Goal: Task Accomplishment & Management: Manage account settings

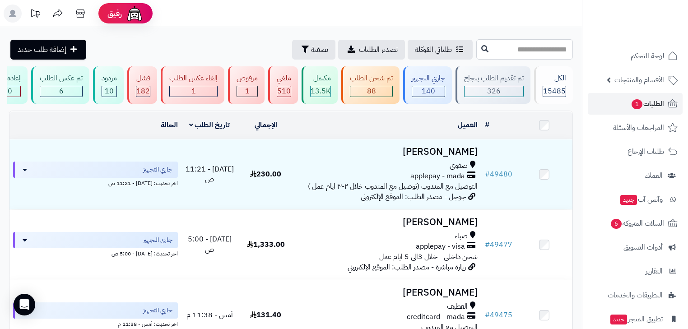
click at [534, 46] on input "text" at bounding box center [524, 49] width 97 height 20
type input "*****"
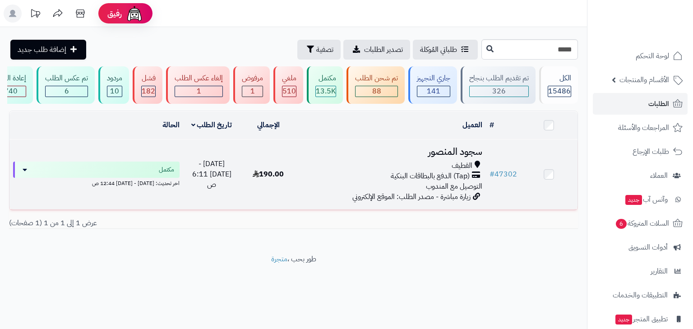
click at [480, 153] on h3 "سجود المنصور" at bounding box center [392, 152] width 182 height 10
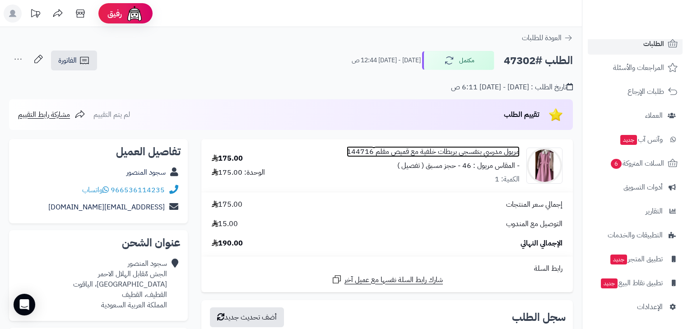
click at [464, 153] on link "مريول مدرسي بنفسجي بربطات خلفية مع قميص مقلم 144716" at bounding box center [433, 152] width 173 height 10
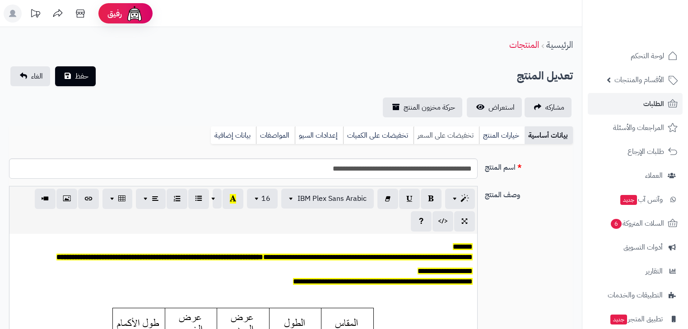
scroll to position [74, 0]
click at [476, 139] on link "تخفيضات على السعر" at bounding box center [446, 135] width 65 height 18
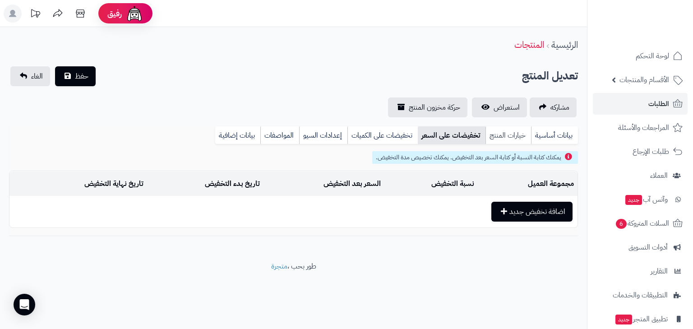
click at [491, 134] on link "خيارات المنتج" at bounding box center [509, 135] width 46 height 18
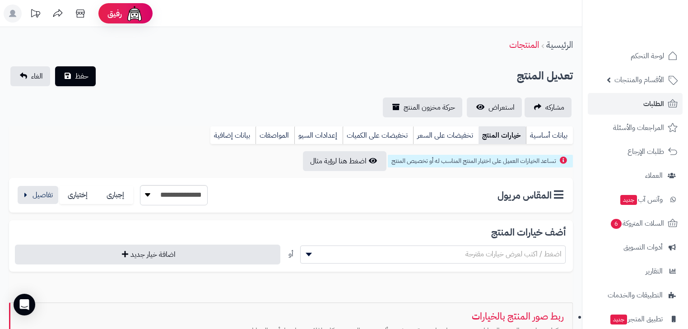
click at [48, 185] on div "**********" at bounding box center [111, 195] width 191 height 20
click at [47, 191] on button "button" at bounding box center [38, 195] width 41 height 18
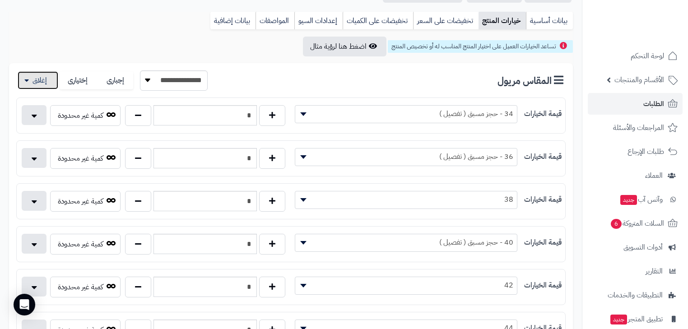
scroll to position [72, 0]
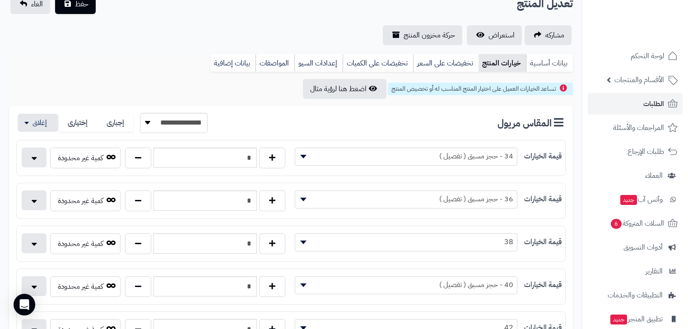
click at [566, 54] on link "بيانات أساسية" at bounding box center [549, 63] width 47 height 18
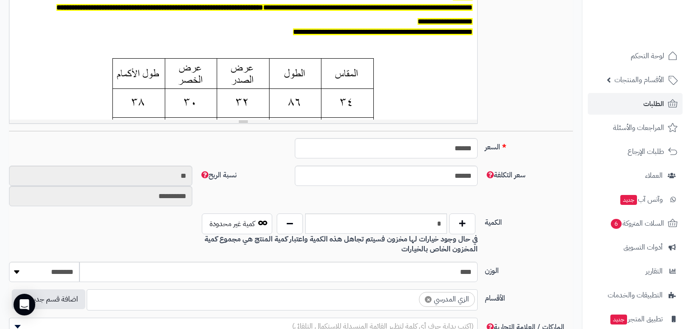
scroll to position [253, 0]
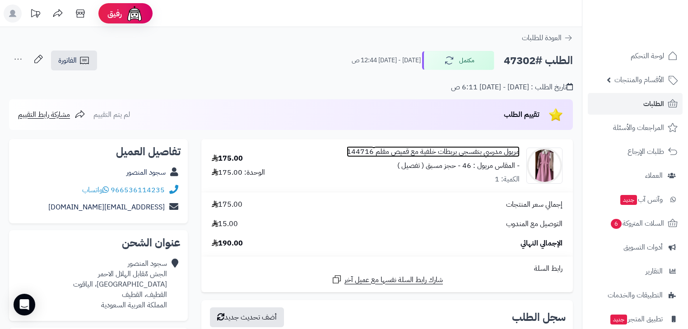
click at [506, 153] on link "مريول مدرسي بنفسجي بربطات خلفية مع قميص مقلم 144716" at bounding box center [433, 152] width 173 height 10
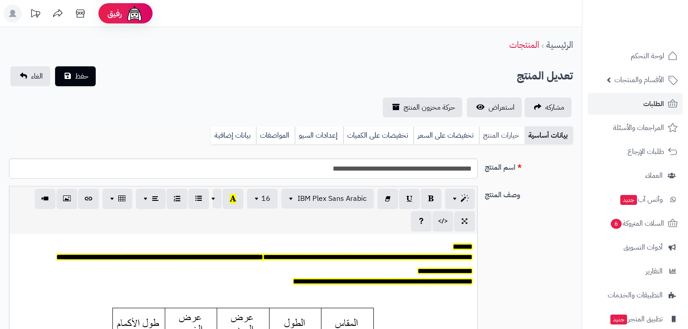
scroll to position [74, 0]
click at [502, 133] on link "خيارات المنتج" at bounding box center [502, 135] width 46 height 18
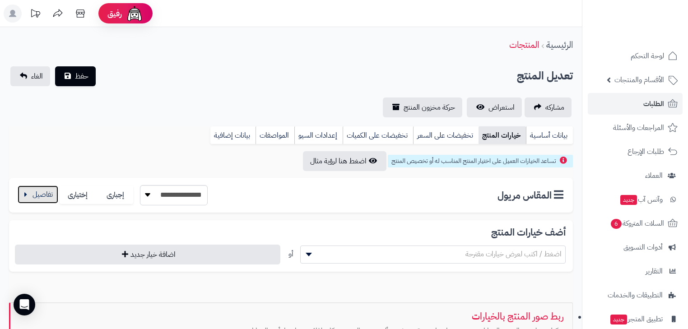
click at [45, 199] on button "button" at bounding box center [38, 195] width 41 height 18
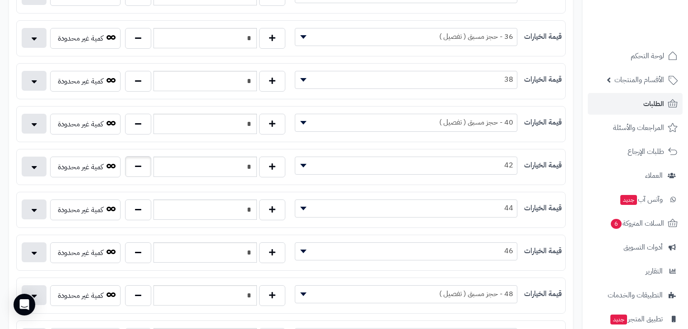
scroll to position [253, 0]
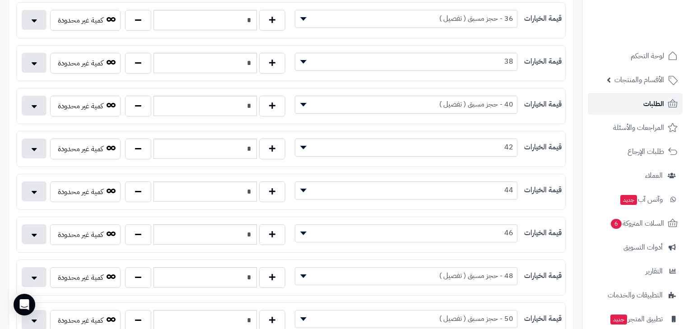
click at [615, 103] on link "الطلبات" at bounding box center [635, 104] width 95 height 22
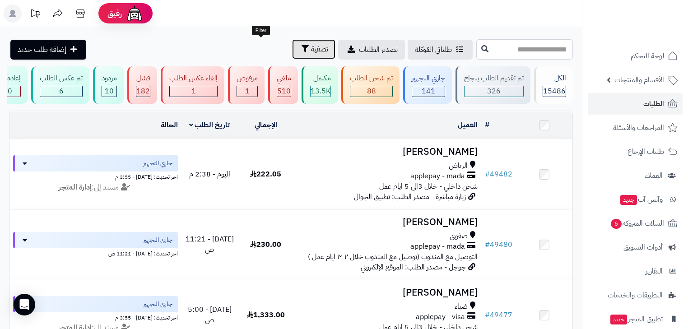
click at [311, 44] on span "تصفية" at bounding box center [319, 49] width 17 height 11
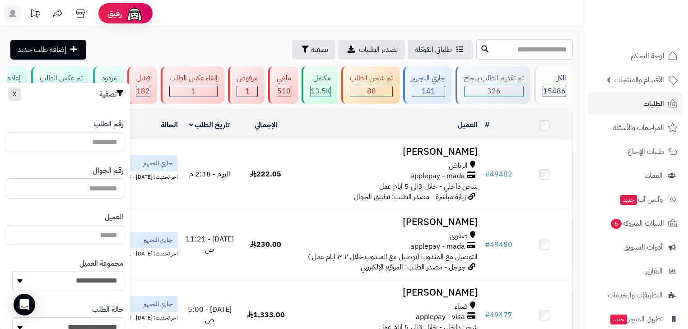
click at [67, 191] on input "text" at bounding box center [65, 188] width 116 height 20
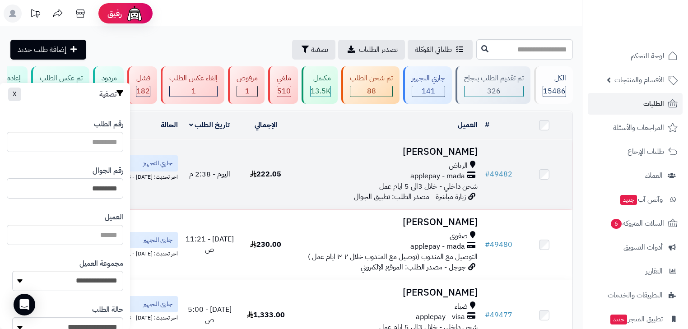
type input "*********"
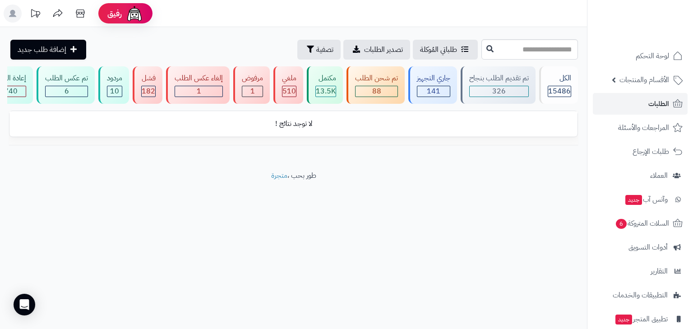
click at [17, 19] on rect at bounding box center [13, 14] width 18 height 18
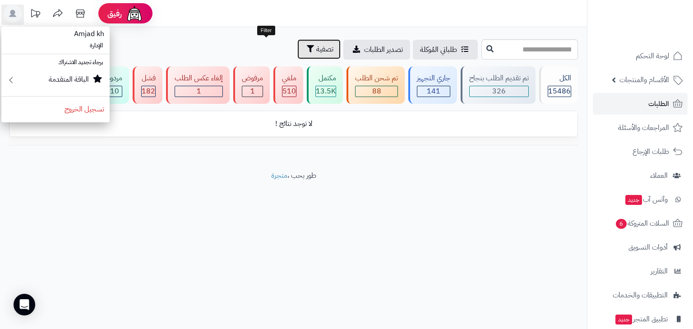
click at [316, 49] on span "تصفية" at bounding box center [324, 49] width 17 height 11
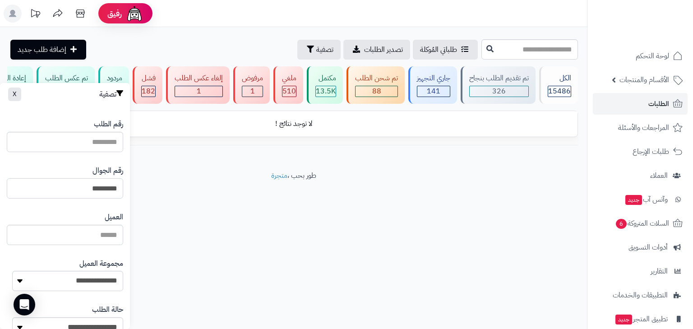
click at [118, 189] on input "*********" at bounding box center [65, 188] width 116 height 20
click at [107, 183] on input "**********" at bounding box center [65, 188] width 116 height 20
type input "**********"
click at [633, 99] on link "الطلبات" at bounding box center [640, 104] width 95 height 22
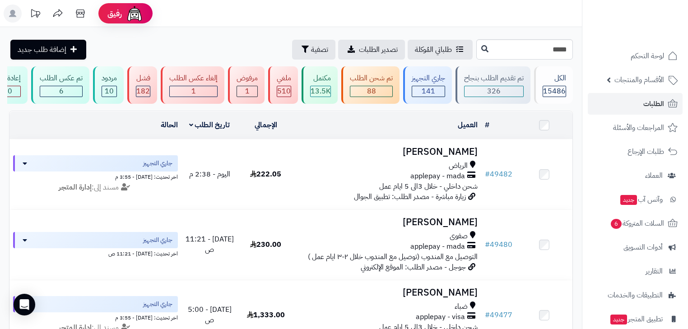
type input "*****"
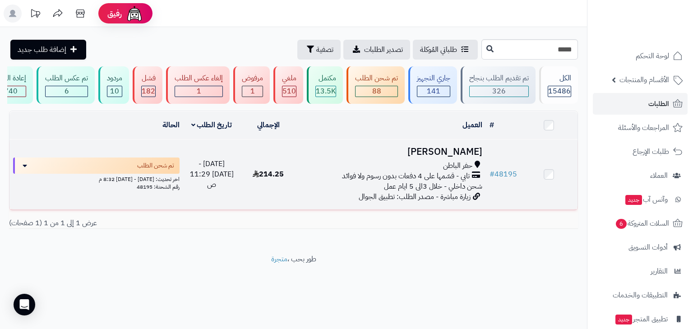
click at [445, 197] on span "زيارة مباشرة - مصدر الطلب: تطبيق الجوال" at bounding box center [415, 196] width 112 height 11
click at [448, 177] on span "تابي - قسّمها على 4 دفعات بدون رسوم ولا فوائد" at bounding box center [406, 176] width 128 height 10
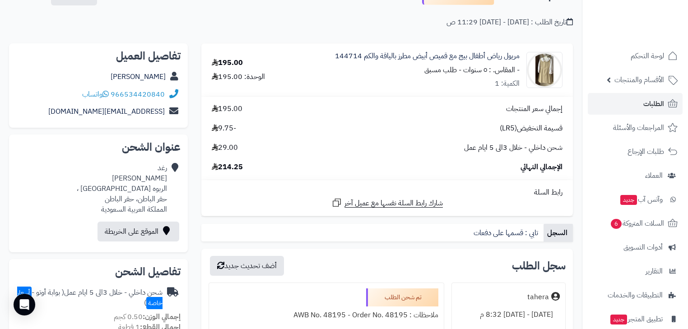
scroll to position [72, 0]
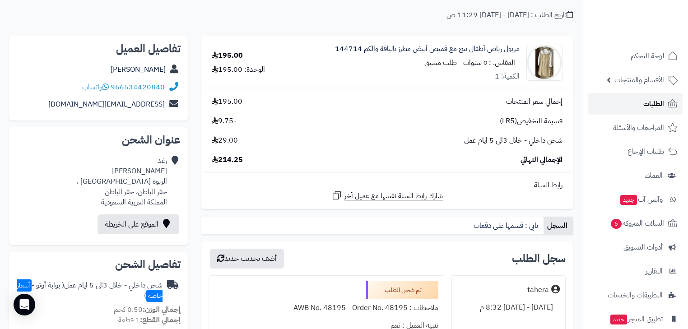
click at [667, 107] on icon at bounding box center [672, 103] width 11 height 11
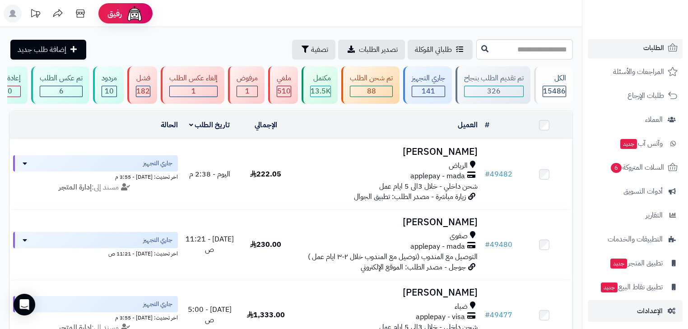
scroll to position [60, 0]
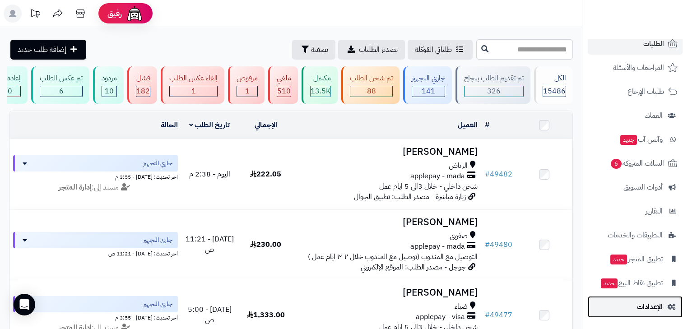
click at [656, 303] on span "الإعدادات" at bounding box center [650, 307] width 26 height 13
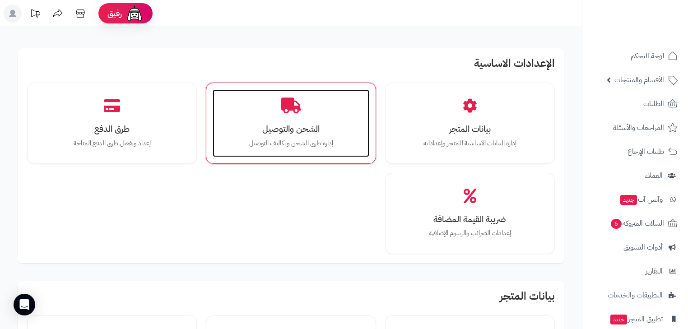
click at [336, 123] on div "الشحن والتوصيل إدارة طرق الشحن وتكاليف التوصيل" at bounding box center [291, 123] width 156 height 68
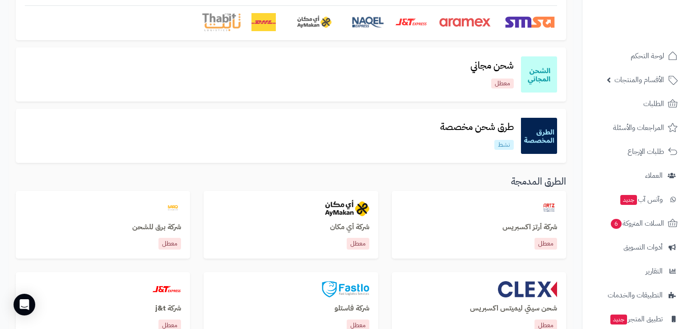
scroll to position [181, 0]
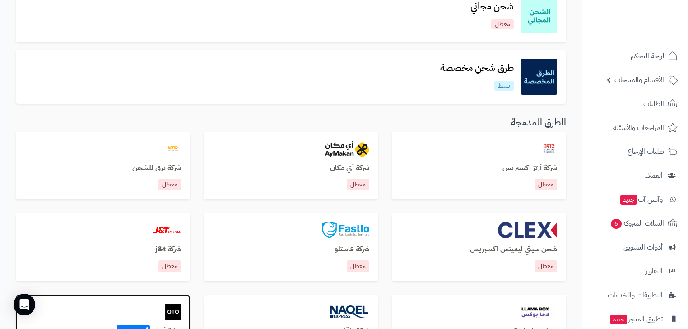
click at [172, 306] on img at bounding box center [173, 312] width 16 height 16
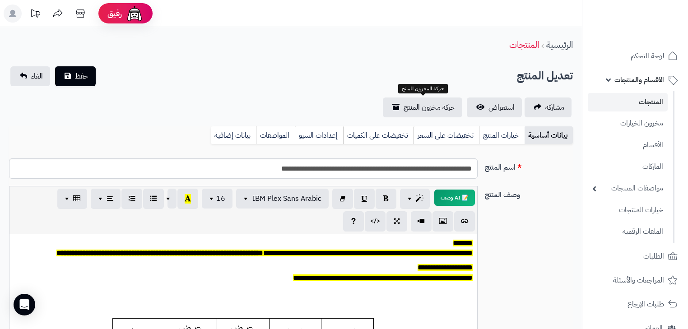
scroll to position [74, 0]
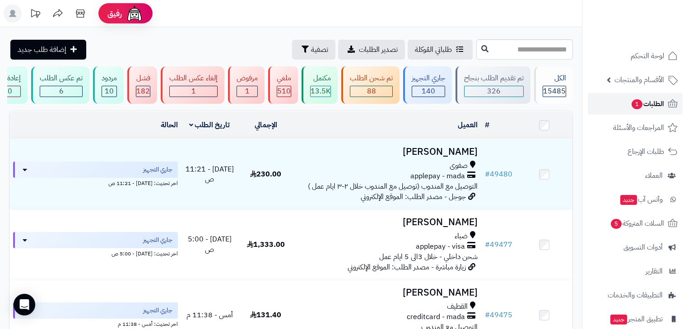
click at [660, 101] on span "الطلبات 1" at bounding box center [647, 104] width 33 height 13
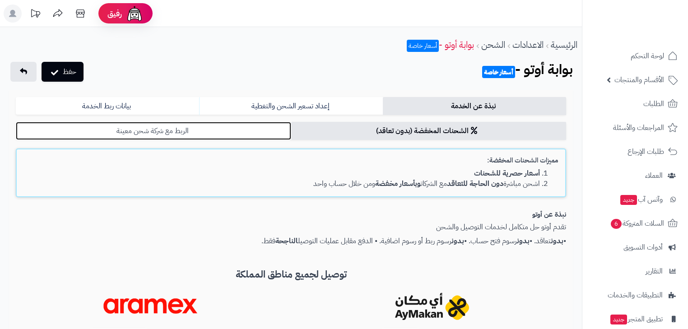
click at [204, 135] on link "الربط مع شركة شحن معينة" at bounding box center [153, 131] width 275 height 18
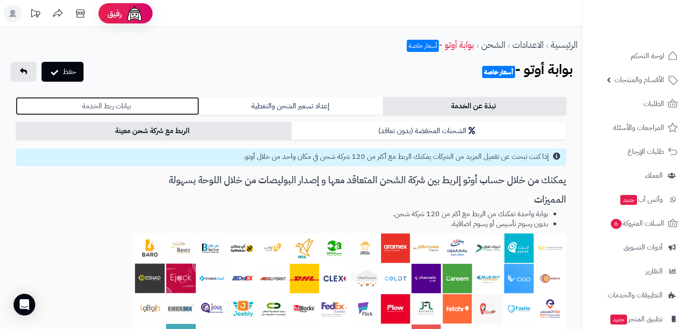
click at [149, 107] on link "بيانات ربط الخدمة" at bounding box center [107, 106] width 183 height 18
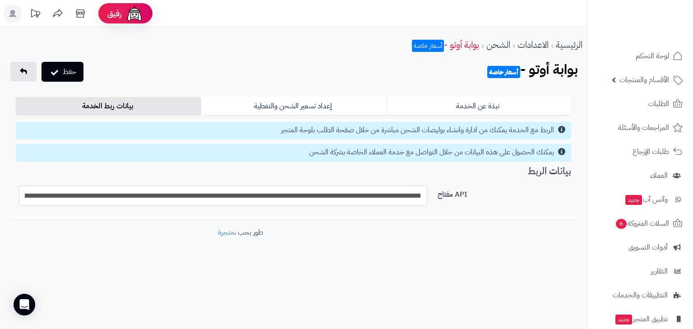
click at [416, 194] on input "**********" at bounding box center [223, 196] width 409 height 20
click at [416, 195] on input "**********" at bounding box center [223, 196] width 409 height 20
paste input "text"
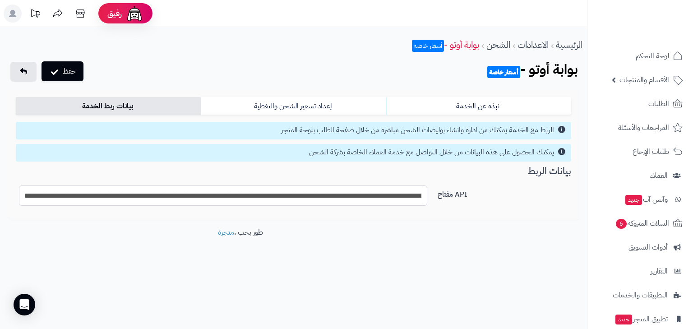
type input "**********"
click at [81, 67] on button "حفظ" at bounding box center [63, 71] width 42 height 20
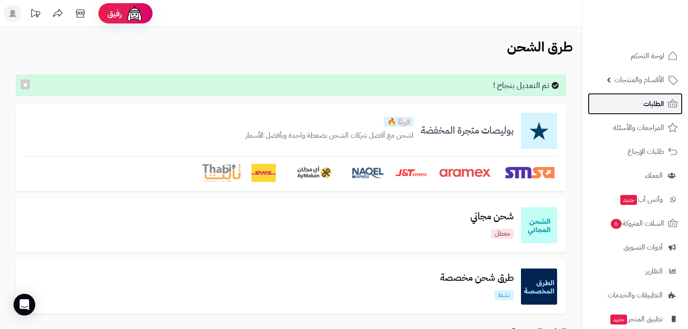
click at [630, 99] on link "الطلبات" at bounding box center [635, 104] width 95 height 22
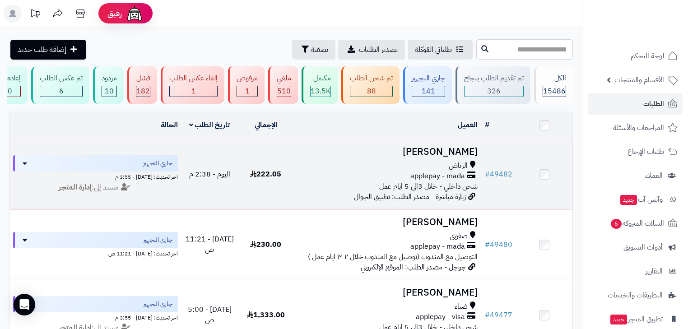
click at [453, 171] on span "الرياض" at bounding box center [458, 166] width 19 height 10
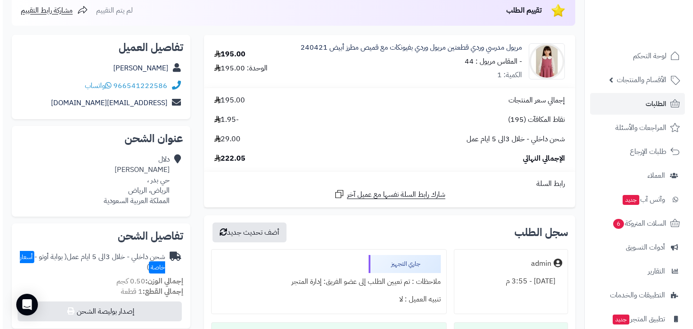
scroll to position [108, 0]
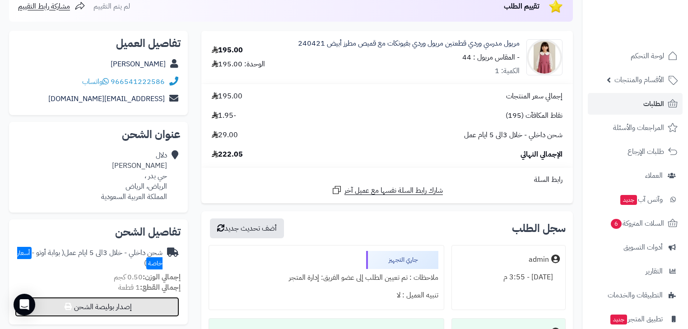
click at [146, 307] on button "إصدار بوليصة الشحن" at bounding box center [97, 307] width 164 height 20
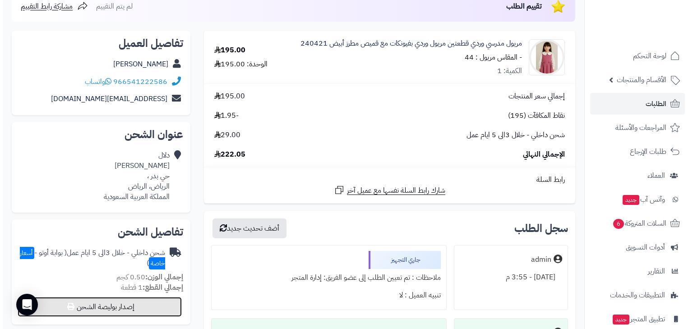
select select "***"
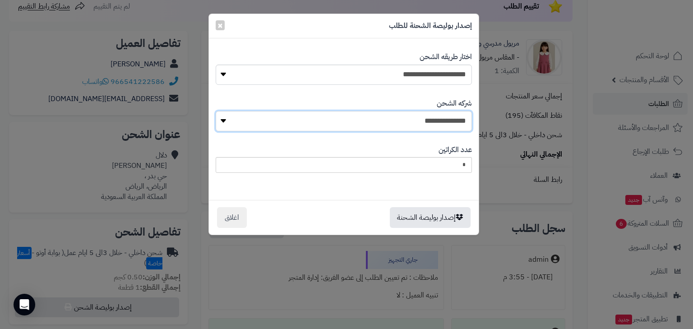
click at [364, 123] on select "**********" at bounding box center [344, 121] width 256 height 20
select select "****"
click at [218, 111] on select "**********" at bounding box center [344, 121] width 256 height 20
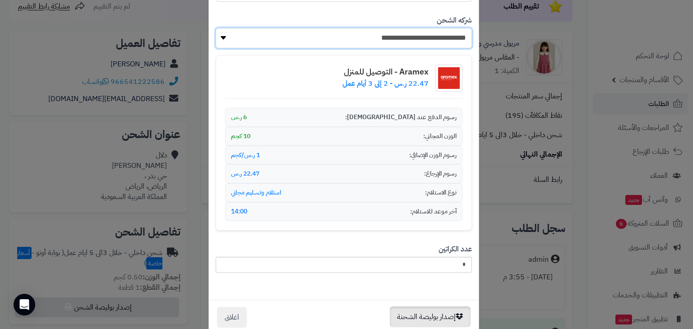
scroll to position [101, 0]
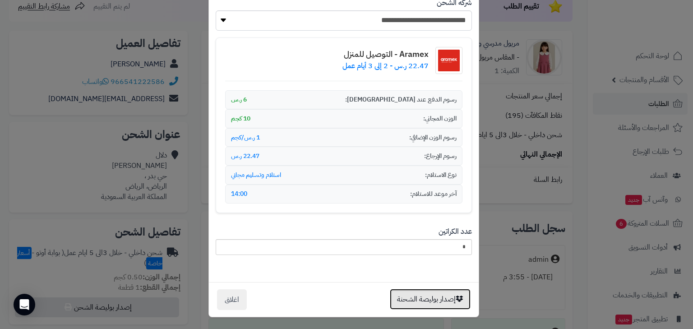
click at [425, 294] on button "إصدار بوليصة الشحنة" at bounding box center [430, 299] width 81 height 21
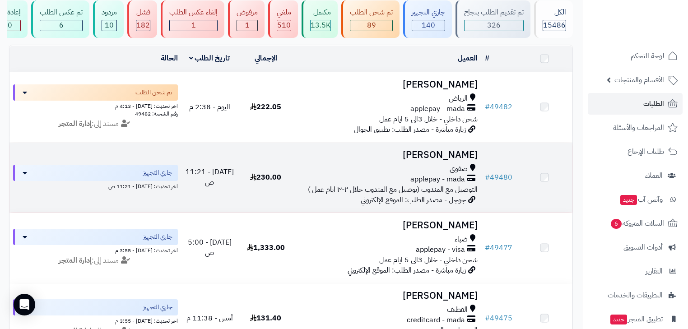
scroll to position [72, 0]
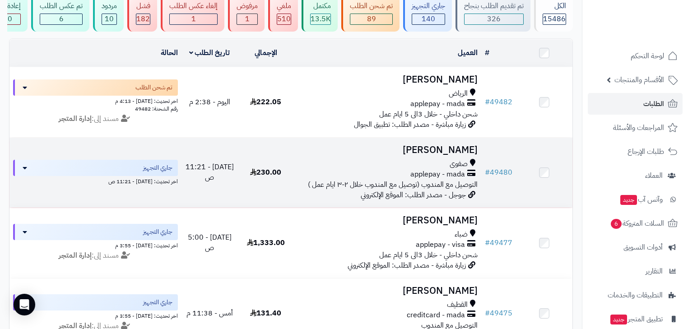
click at [434, 185] on span "التوصيل مع المندوب (توصيل مع المندوب خلال ٢-٣ ايام عمل )" at bounding box center [393, 184] width 170 height 11
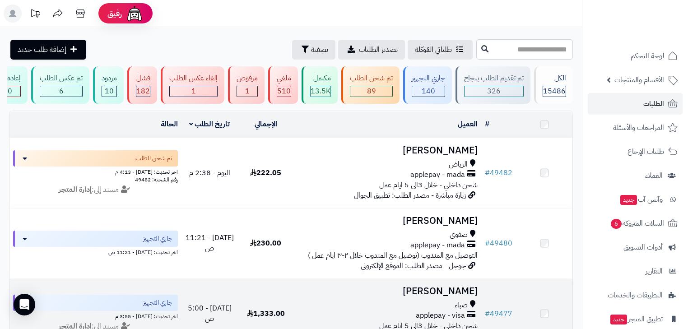
scroll to position [144, 0]
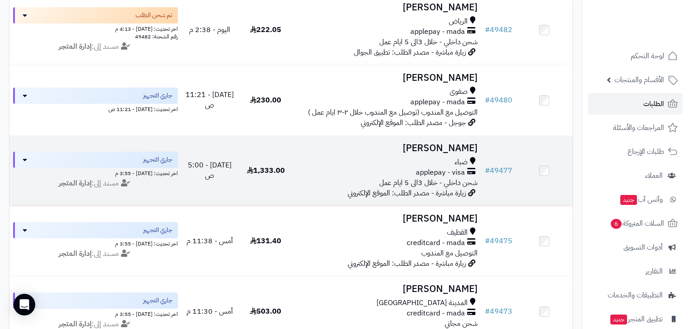
click at [422, 172] on span "applepay - visa" at bounding box center [440, 172] width 49 height 10
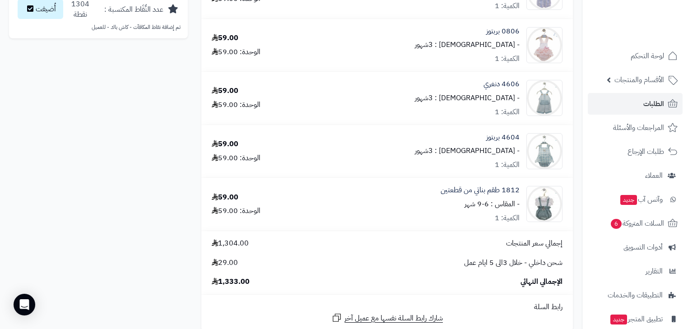
scroll to position [722, 0]
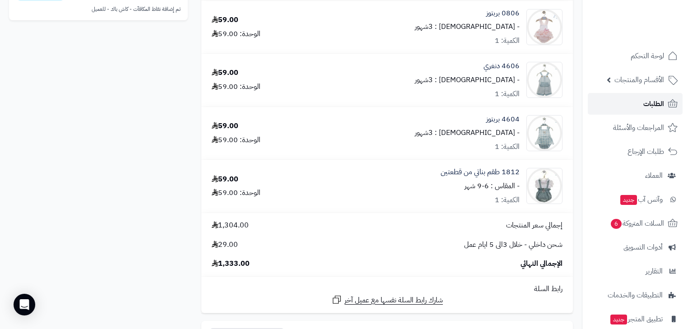
click at [659, 107] on span "الطلبات" at bounding box center [653, 104] width 21 height 13
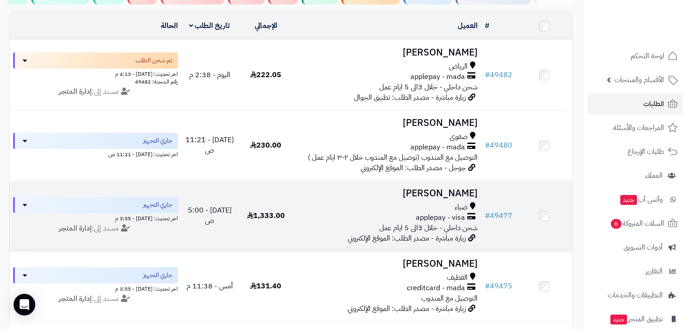
scroll to position [108, 0]
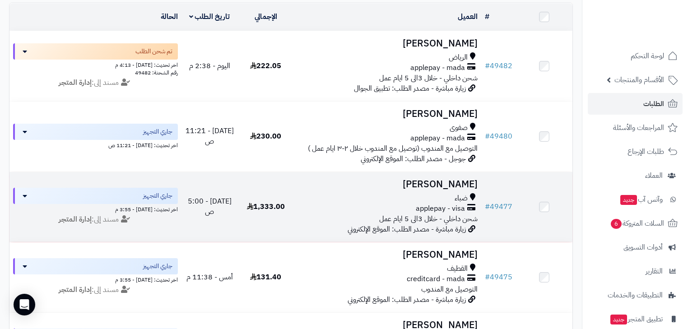
click at [404, 220] on span "شحن داخلي - خلال 3الى 5 ايام عمل" at bounding box center [428, 219] width 98 height 11
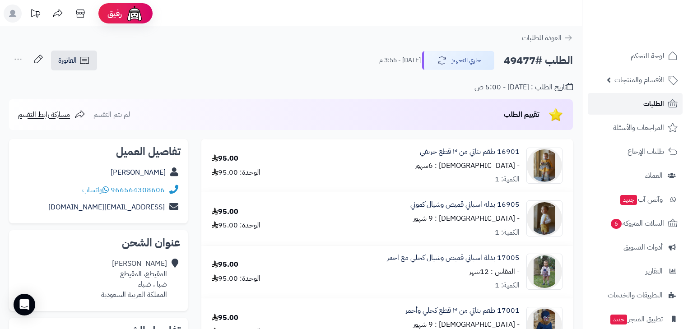
click at [664, 102] on link "الطلبات" at bounding box center [635, 104] width 95 height 22
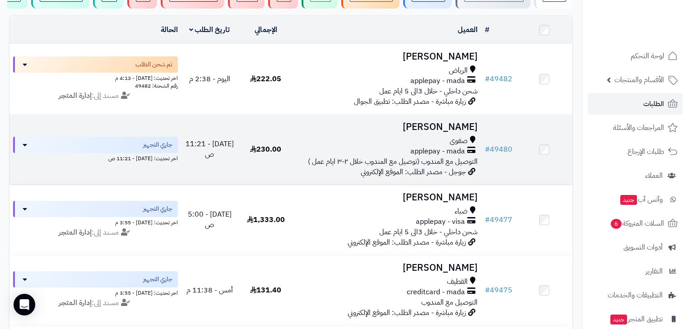
scroll to position [108, 0]
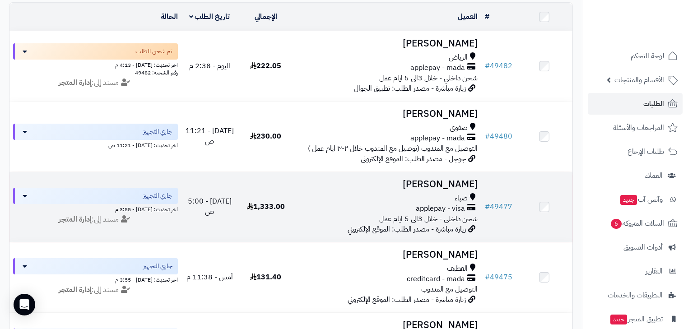
click at [459, 213] on span "applepay - visa" at bounding box center [440, 209] width 49 height 10
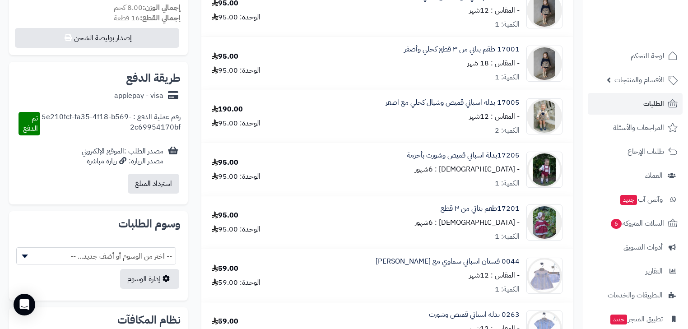
scroll to position [469, 0]
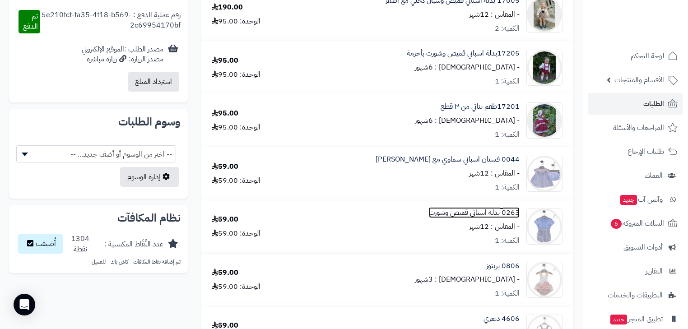
click at [502, 211] on link "0263 بدلة اسباني قميص وشورت" at bounding box center [474, 213] width 91 height 10
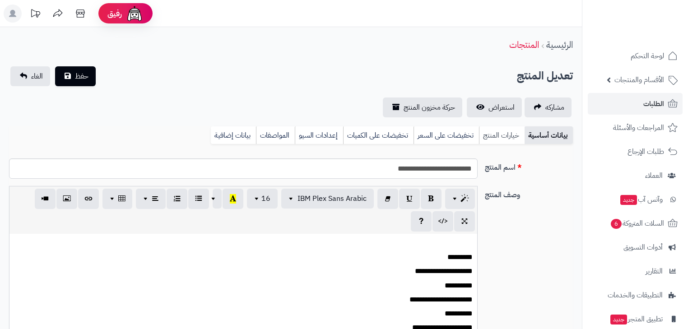
scroll to position [97, 0]
click at [499, 137] on link "خيارات المنتج" at bounding box center [502, 135] width 46 height 18
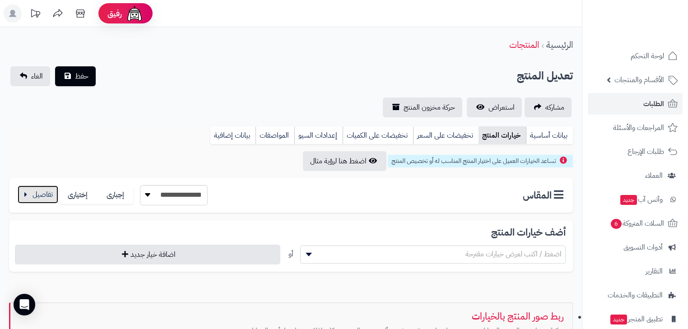
click at [44, 196] on button "button" at bounding box center [38, 195] width 41 height 18
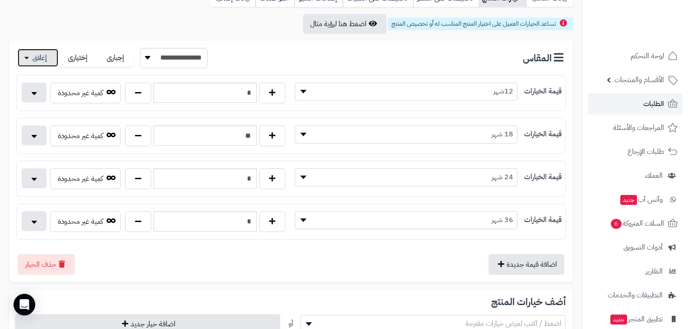
scroll to position [181, 0]
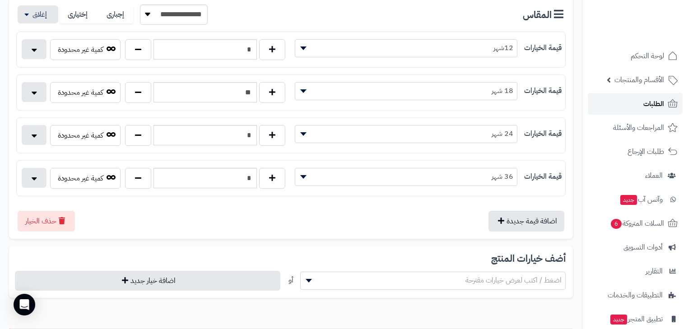
click at [625, 108] on link "الطلبات" at bounding box center [635, 104] width 95 height 22
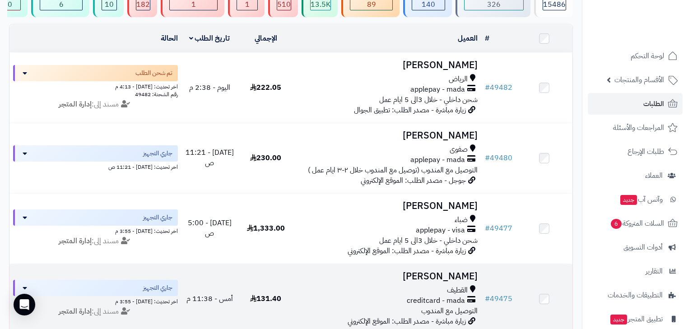
scroll to position [72, 0]
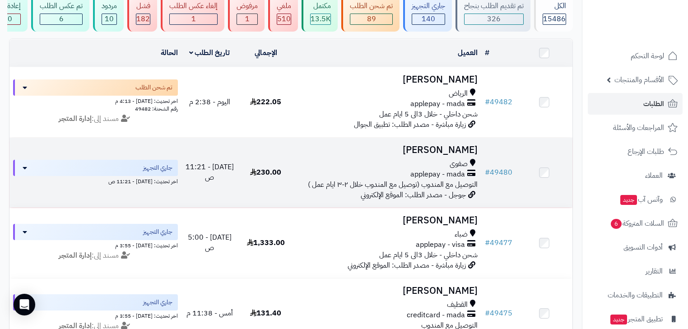
click at [441, 179] on span "applepay - mada" at bounding box center [437, 174] width 55 height 10
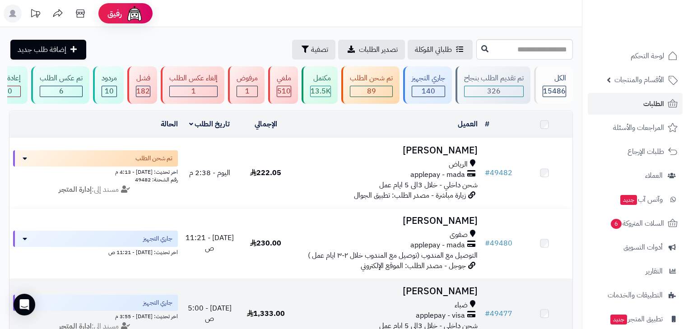
scroll to position [72, 0]
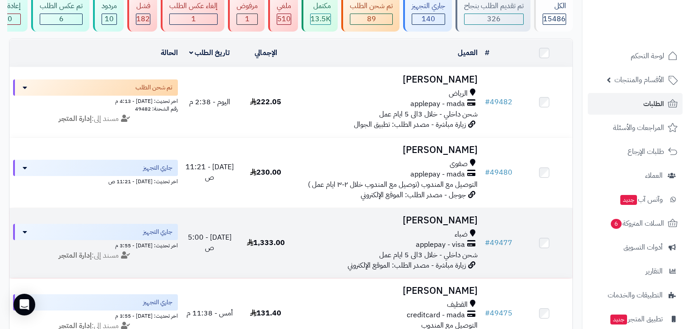
click at [399, 226] on h3 "حنين محمد" at bounding box center [387, 220] width 180 height 10
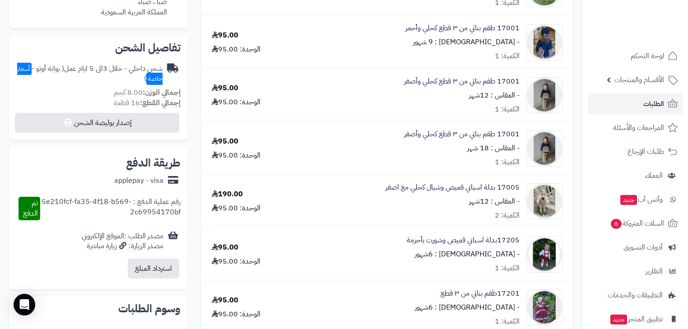
scroll to position [289, 0]
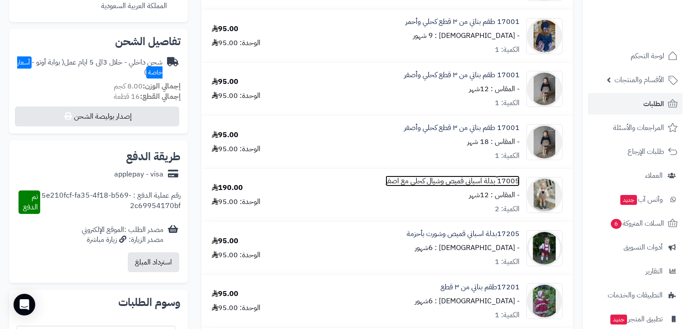
click at [498, 181] on link "17005 بدلة اسباني قميص وشيال كحلي مع اصفر" at bounding box center [453, 181] width 134 height 10
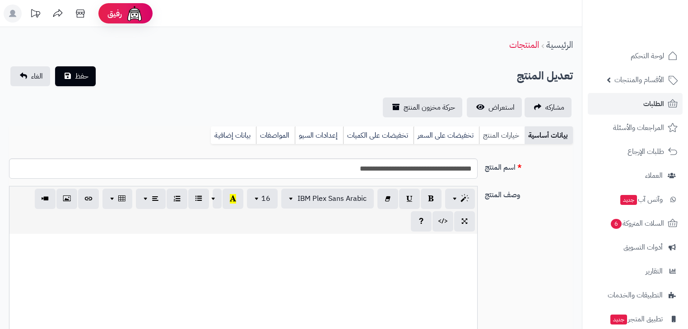
click at [494, 134] on link "خيارات المنتج" at bounding box center [502, 135] width 46 height 18
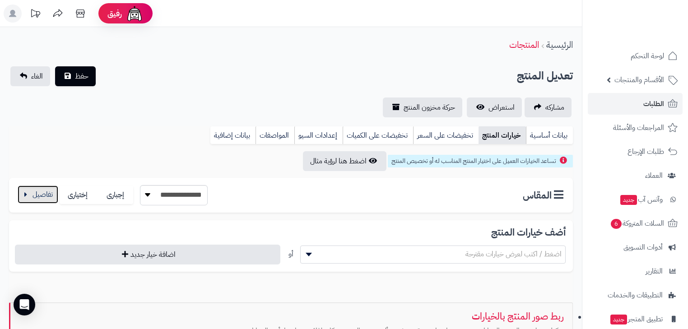
click at [52, 195] on button "button" at bounding box center [38, 195] width 41 height 18
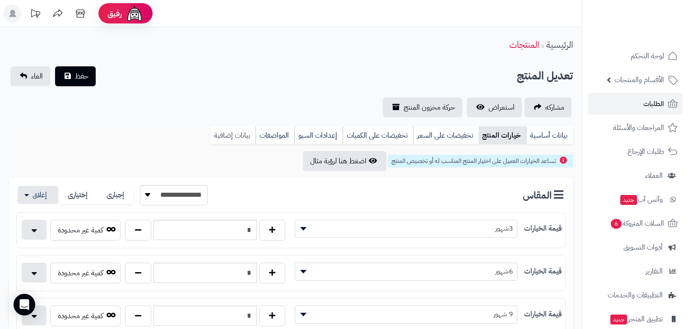
click at [234, 143] on link "بيانات إضافية" at bounding box center [232, 135] width 45 height 18
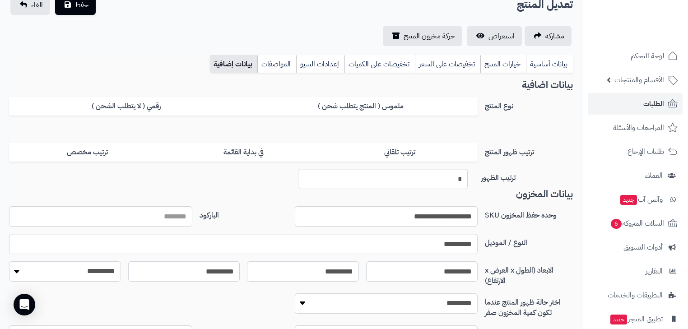
scroll to position [72, 0]
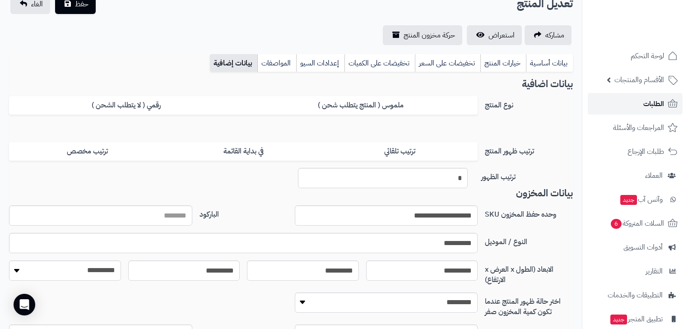
click at [665, 105] on link "الطلبات" at bounding box center [635, 104] width 95 height 22
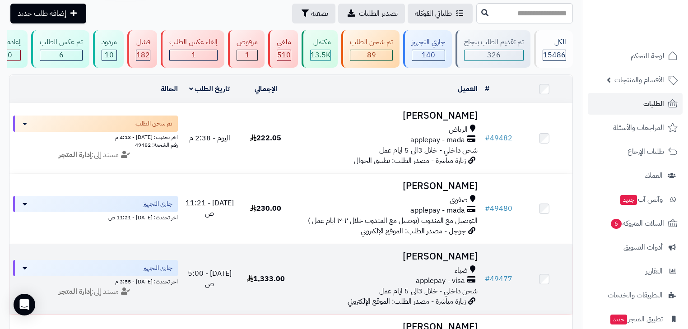
scroll to position [72, 0]
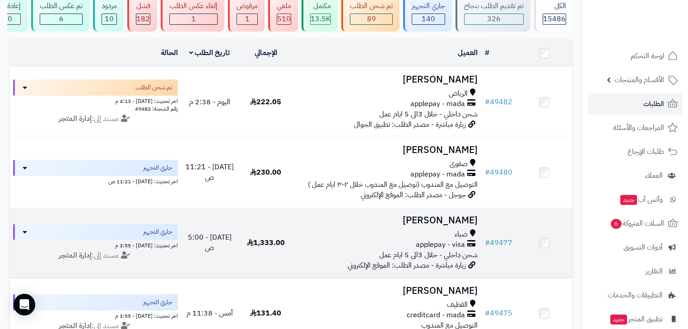
click at [418, 248] on span "applepay - visa" at bounding box center [440, 245] width 49 height 10
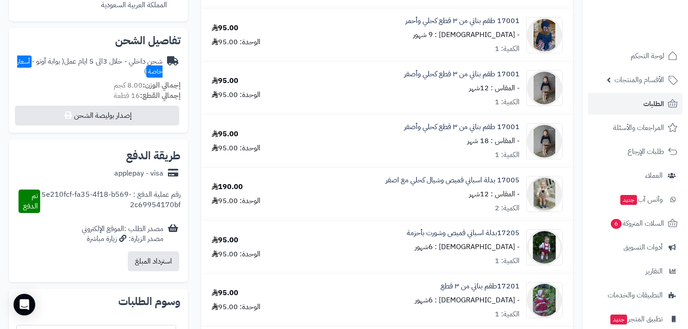
scroll to position [289, 0]
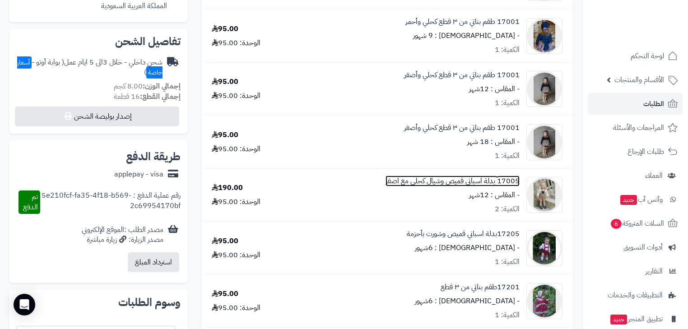
click at [469, 178] on link "17005 بدلة اسباني قميص وشيال كحلي مع اصفر" at bounding box center [453, 181] width 134 height 10
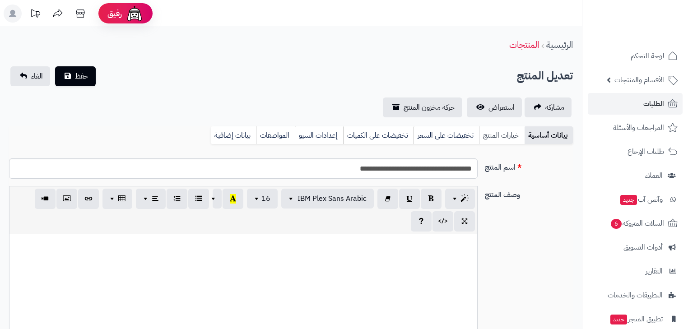
scroll to position [97, 0]
click at [486, 137] on link "خيارات المنتج" at bounding box center [502, 135] width 46 height 18
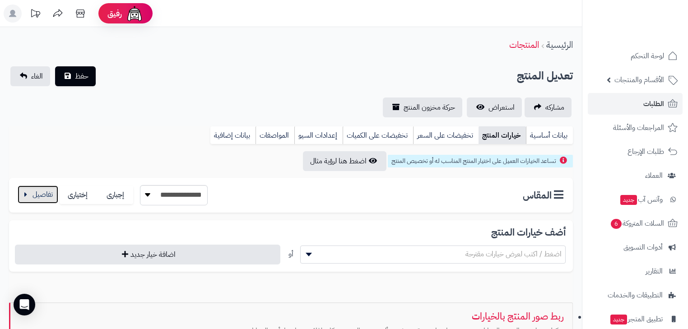
click at [22, 199] on button "button" at bounding box center [38, 195] width 41 height 18
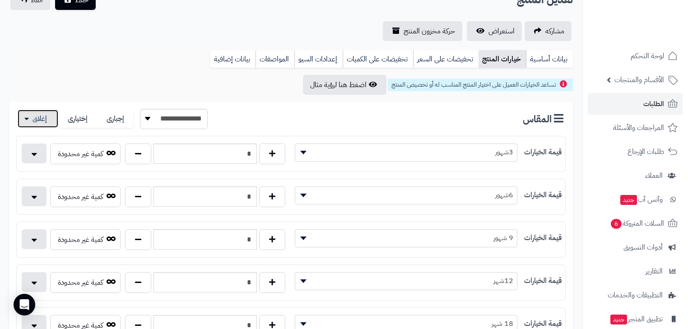
scroll to position [0, 0]
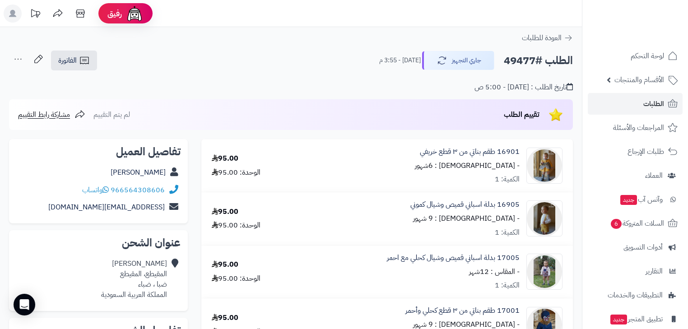
scroll to position [289, 0]
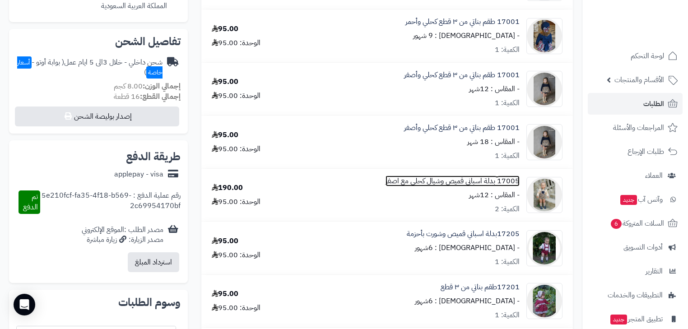
click at [499, 184] on link "17005 بدلة اسباني قميص وشيال كحلي مع اصفر" at bounding box center [453, 181] width 134 height 10
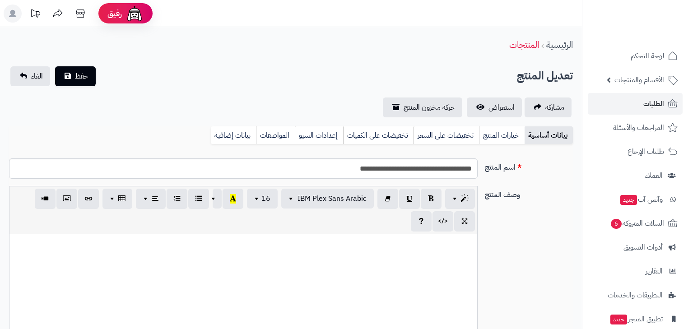
scroll to position [97, 0]
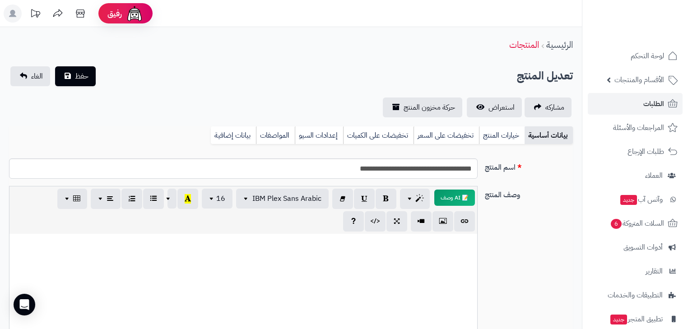
click at [494, 145] on div "بيانات أساسية خيارات المنتج تخفيضات على السعر تخفيضات على الكميات إعدادات السيو…" at bounding box center [291, 138] width 564 height 25
click at [496, 136] on link "خيارات المنتج" at bounding box center [502, 135] width 46 height 18
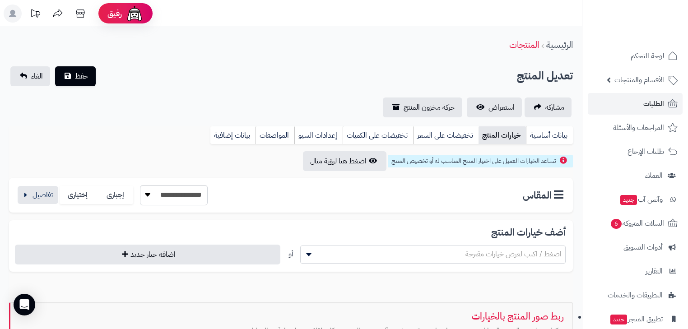
click at [14, 199] on div "**********" at bounding box center [291, 195] width 564 height 35
click at [23, 197] on button "button" at bounding box center [38, 195] width 41 height 18
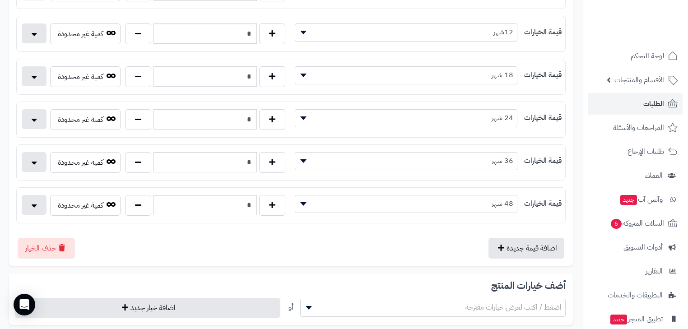
scroll to position [181, 0]
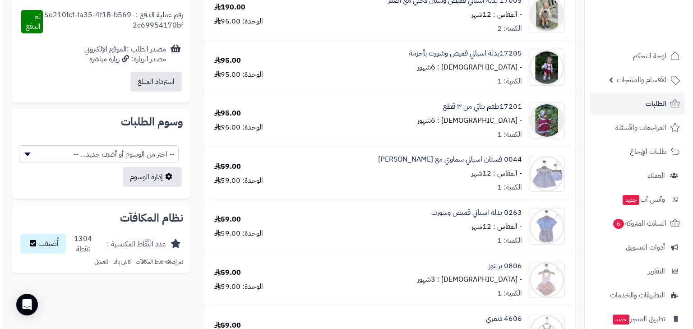
scroll to position [289, 0]
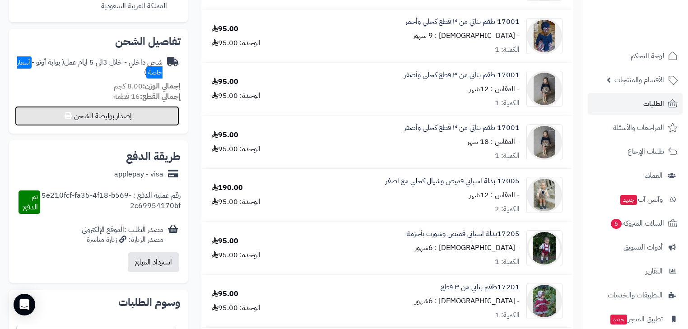
click at [157, 119] on button "إصدار بوليصة الشحن" at bounding box center [97, 116] width 164 height 20
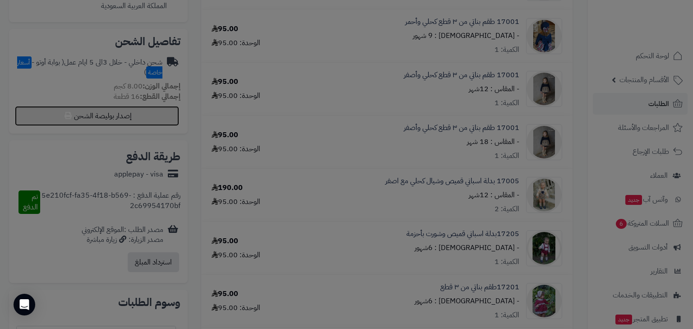
select select "***"
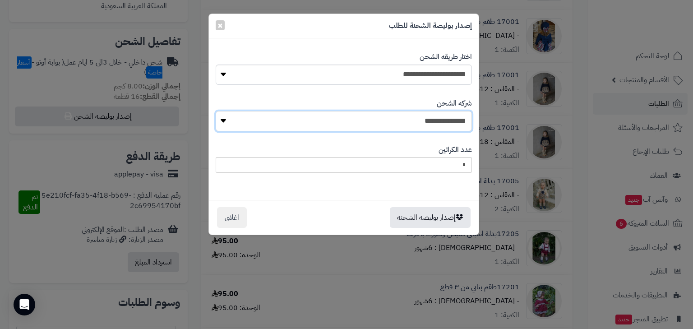
click at [316, 114] on select "**********" at bounding box center [344, 121] width 256 height 20
select select "****"
click at [218, 111] on select "**********" at bounding box center [344, 121] width 256 height 20
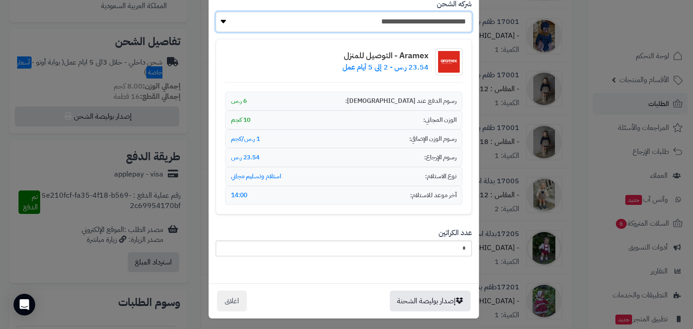
scroll to position [101, 0]
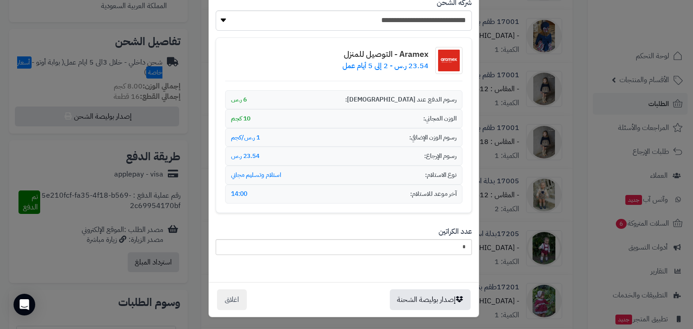
click at [418, 282] on div "إصدار بوليصة الشحنة اغلاق" at bounding box center [344, 299] width 270 height 35
click at [415, 298] on button "إصدار بوليصة الشحنة" at bounding box center [430, 299] width 81 height 21
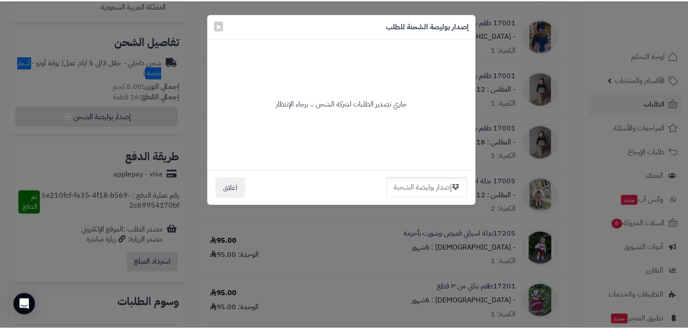
scroll to position [0, 0]
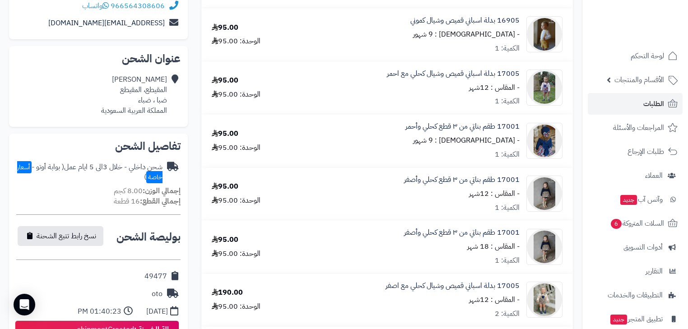
scroll to position [150, 0]
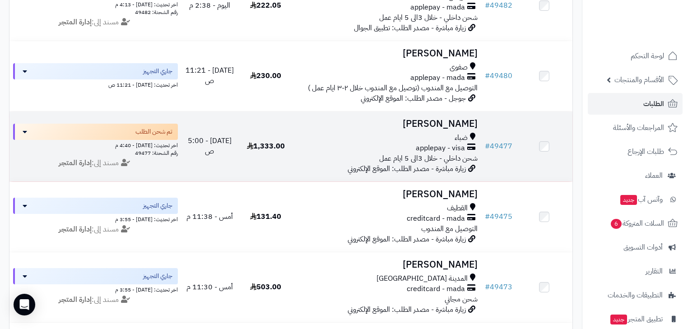
scroll to position [217, 0]
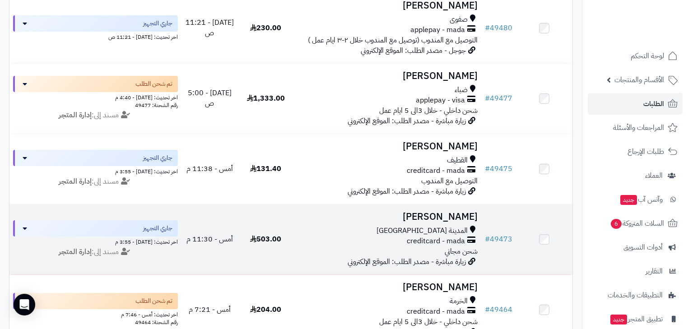
click at [410, 222] on h3 "[PERSON_NAME]" at bounding box center [387, 217] width 180 height 10
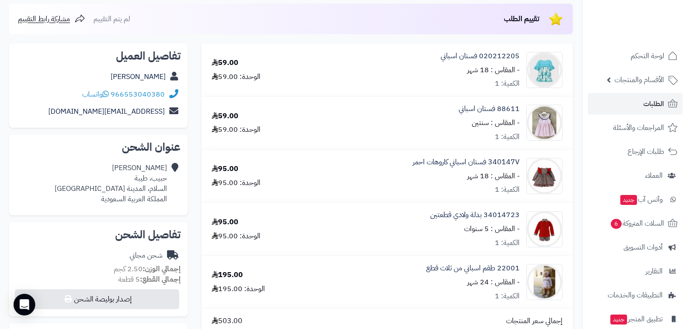
scroll to position [108, 0]
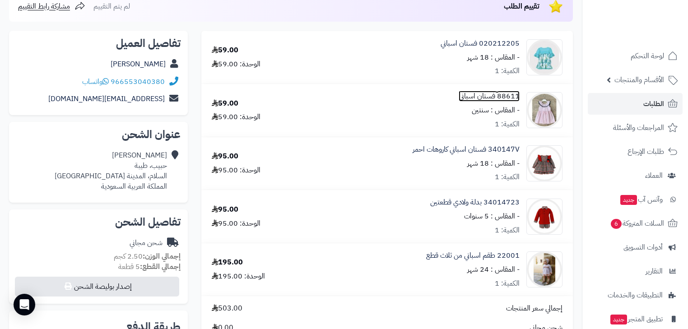
click at [498, 93] on link "88611 فستان اسباني" at bounding box center [489, 96] width 61 height 10
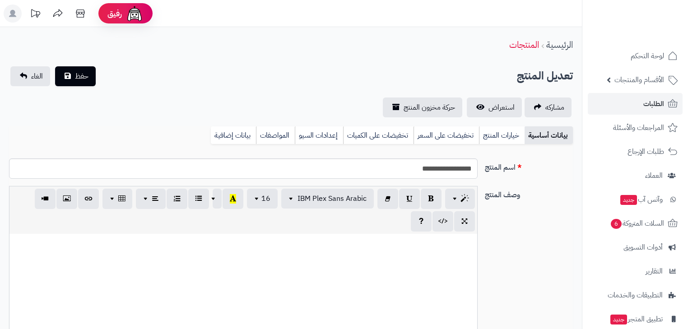
scroll to position [130, 0]
drag, startPoint x: 495, startPoint y: 121, endPoint x: 491, endPoint y: 127, distance: 6.9
click at [488, 144] on div "بيانات أساسية خيارات المنتج تخفيضات على السعر تخفيضات على الكميات إعدادات السيو…" at bounding box center [291, 138] width 564 height 25
click at [491, 128] on link "خيارات المنتج" at bounding box center [502, 135] width 46 height 18
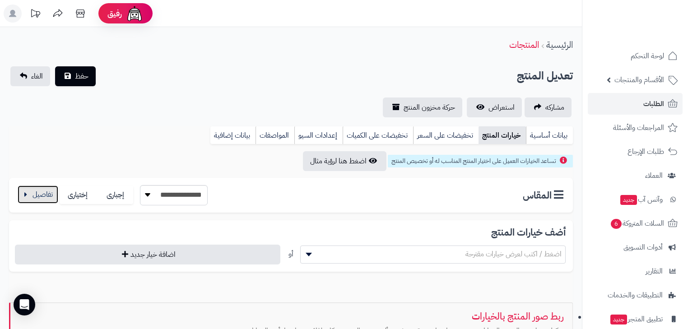
click at [34, 195] on button "button" at bounding box center [38, 195] width 41 height 18
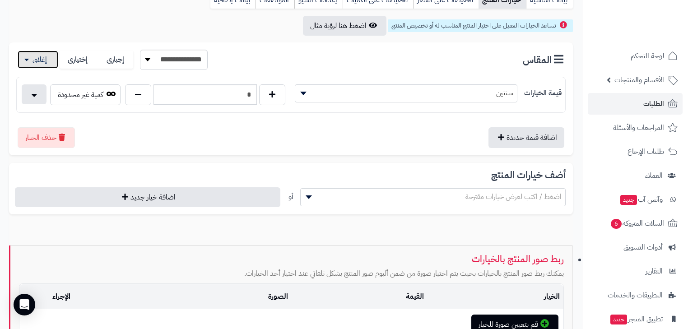
scroll to position [144, 0]
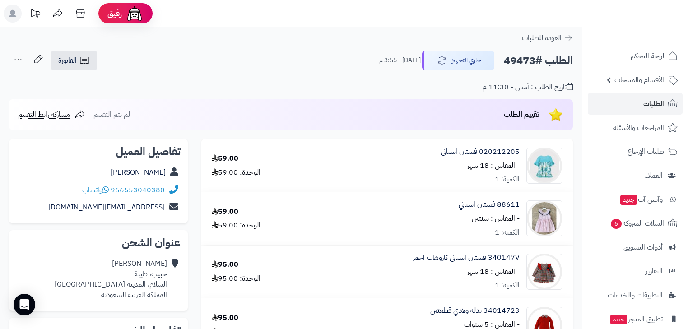
scroll to position [108, 0]
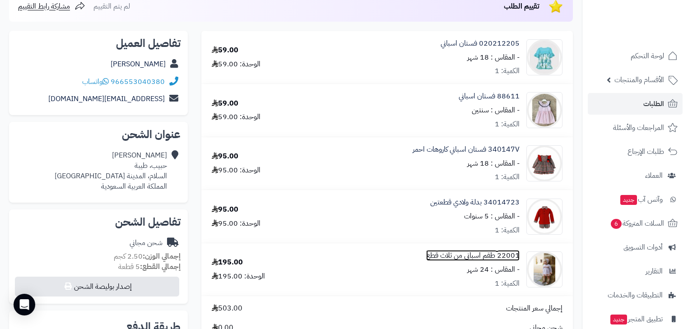
click at [500, 258] on link "22001 طقم اسباني من ثلاث قطع" at bounding box center [472, 256] width 93 height 10
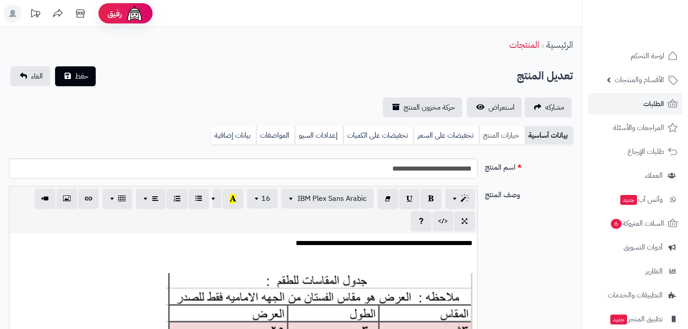
scroll to position [164, 0]
click at [501, 137] on link "خيارات المنتج" at bounding box center [502, 135] width 46 height 18
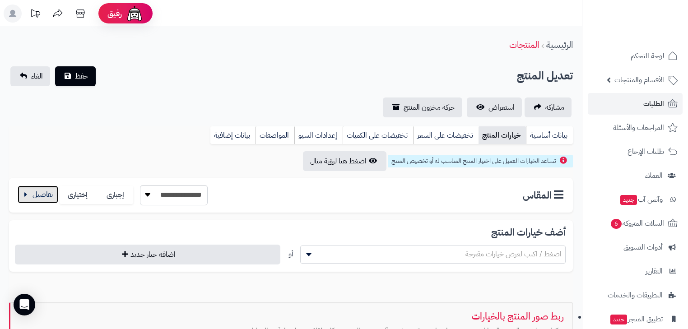
click at [40, 193] on button "button" at bounding box center [38, 195] width 41 height 18
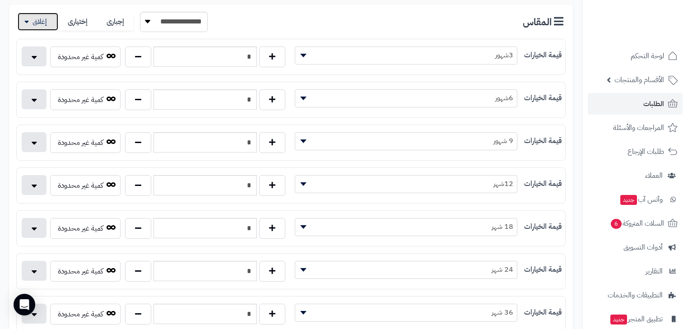
scroll to position [217, 0]
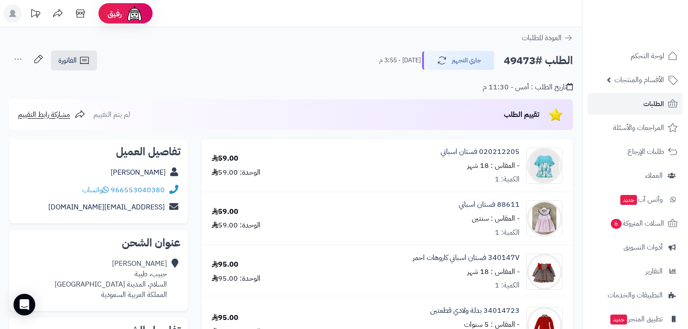
scroll to position [108, 0]
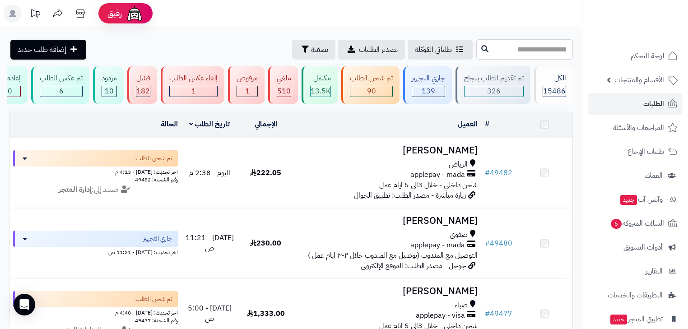
scroll to position [217, 0]
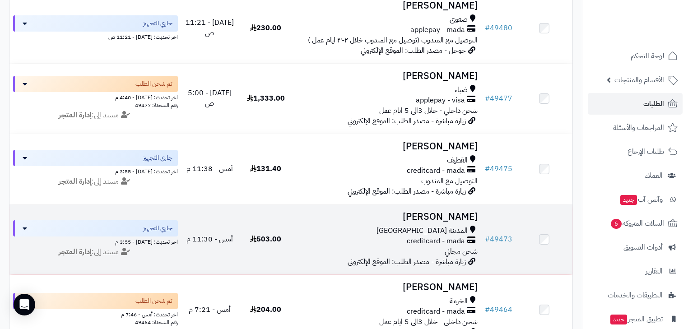
click at [302, 246] on div "creditcard - mada" at bounding box center [387, 241] width 180 height 10
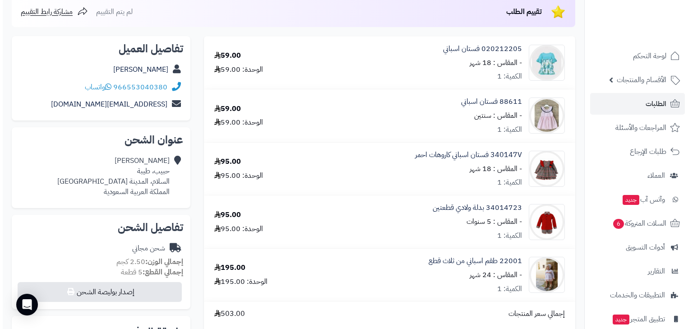
scroll to position [253, 0]
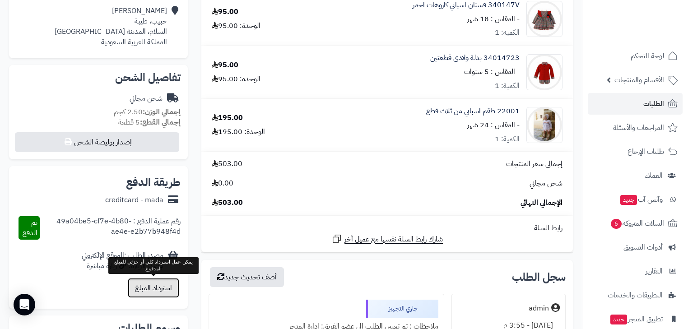
drag, startPoint x: 157, startPoint y: 295, endPoint x: 177, endPoint y: 185, distance: 111.5
click at [183, 189] on div "طريقة الدفع creditcard - mada رقم عملية الدفع : 49a04be5-cf7e-4b80-ae4e-e2b77b9…" at bounding box center [98, 237] width 179 height 143
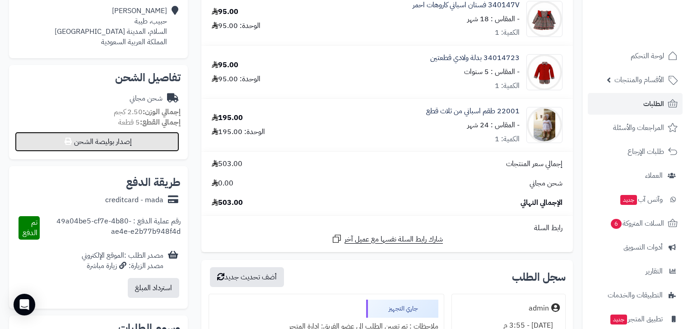
click at [125, 135] on button "إصدار بوليصة الشحن" at bounding box center [97, 142] width 164 height 20
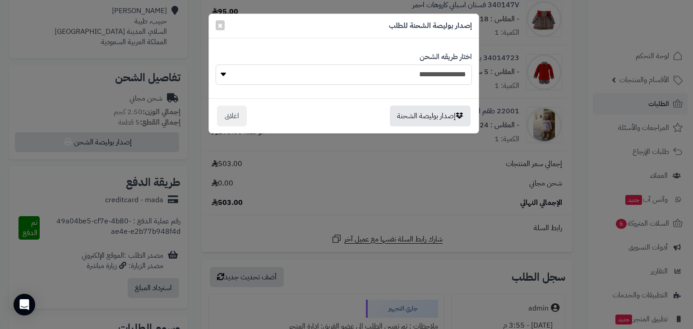
click at [451, 74] on select "**********" at bounding box center [344, 75] width 256 height 20
select select "***"
click at [216, 65] on select "**********" at bounding box center [344, 75] width 256 height 20
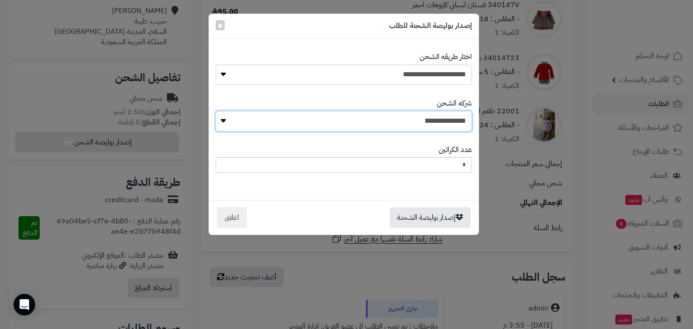
click at [455, 125] on select "**********" at bounding box center [344, 121] width 256 height 20
select select "****"
click at [218, 111] on select "**********" at bounding box center [344, 121] width 256 height 20
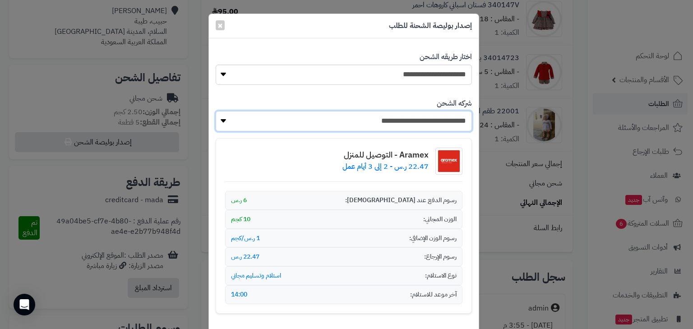
scroll to position [101, 0]
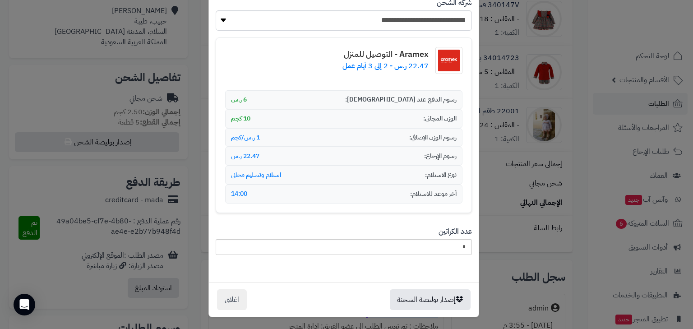
click at [432, 286] on div "إصدار بوليصة الشحنة اغلاق" at bounding box center [344, 299] width 270 height 35
click at [430, 293] on button "إصدار بوليصة الشحنة" at bounding box center [430, 299] width 81 height 21
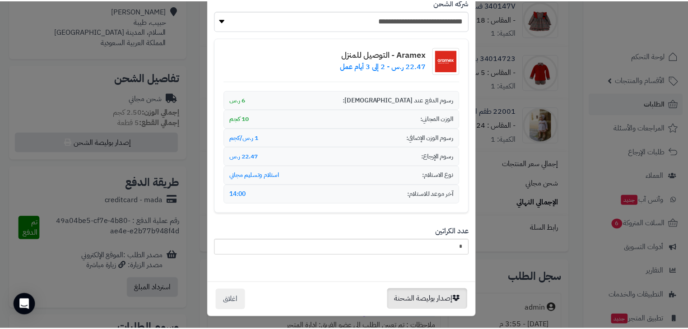
scroll to position [0, 0]
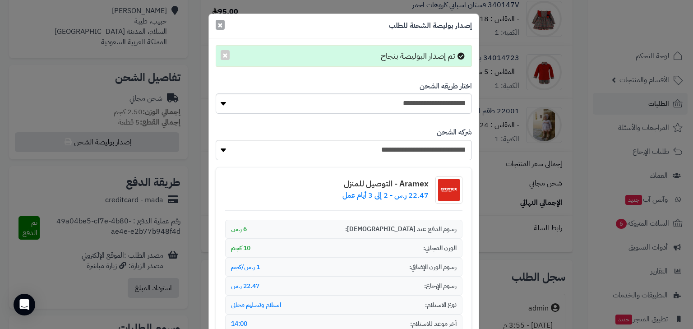
click at [223, 25] on span "×" at bounding box center [220, 25] width 5 height 14
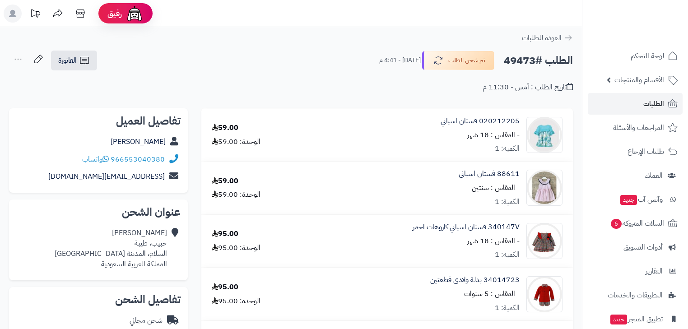
scroll to position [222, 0]
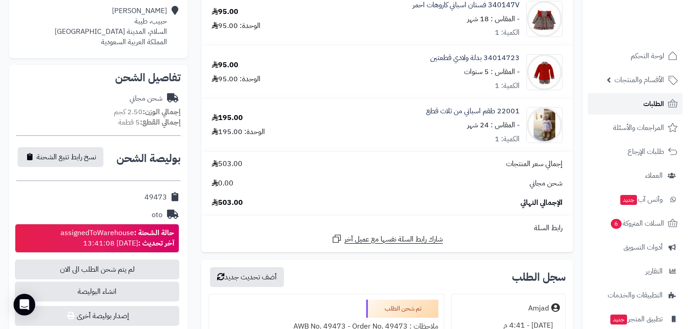
click at [670, 102] on icon at bounding box center [672, 103] width 9 height 8
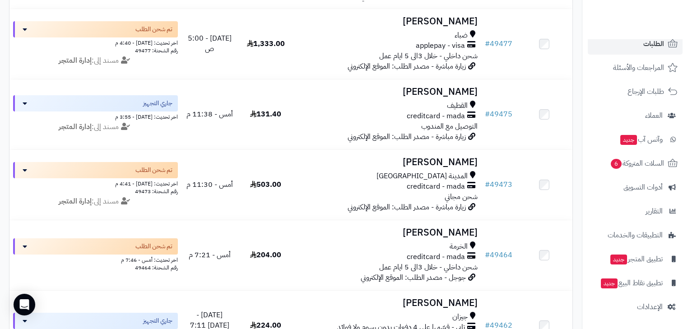
scroll to position [289, 0]
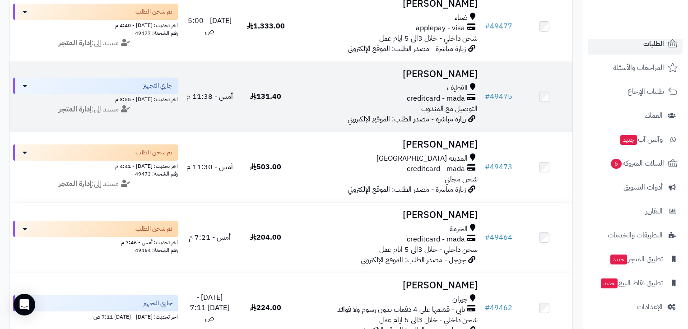
click at [448, 125] on span "زيارة مباشرة - مصدر الطلب: الموقع الإلكتروني" at bounding box center [407, 119] width 118 height 11
click at [444, 104] on span "creditcard - mada" at bounding box center [436, 98] width 58 height 10
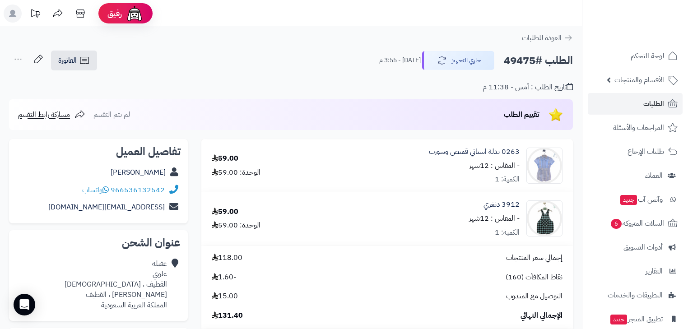
click at [462, 70] on div "الطلب #49475 جاري التجهيز [DATE] - 3:55 م الفاتورة طباعة الفاتورة إرسال الفاتور…" at bounding box center [291, 90] width 582 height 80
click at [465, 66] on button "جاري التجهيز" at bounding box center [458, 60] width 72 height 19
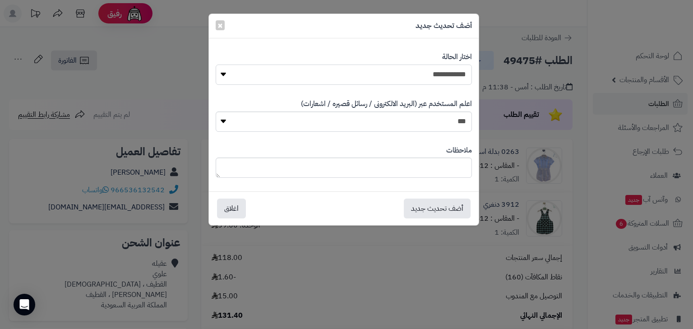
click at [472, 76] on select "**********" at bounding box center [344, 75] width 256 height 20
select select "*"
click at [216, 65] on select "**********" at bounding box center [344, 75] width 256 height 20
click at [444, 204] on button "أضف تحديث جديد" at bounding box center [437, 208] width 67 height 20
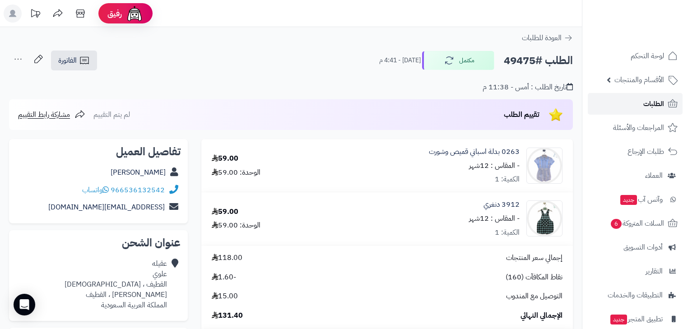
drag, startPoint x: 0, startPoint y: 0, endPoint x: 625, endPoint y: 108, distance: 634.5
click at [625, 108] on link "الطلبات" at bounding box center [635, 104] width 95 height 22
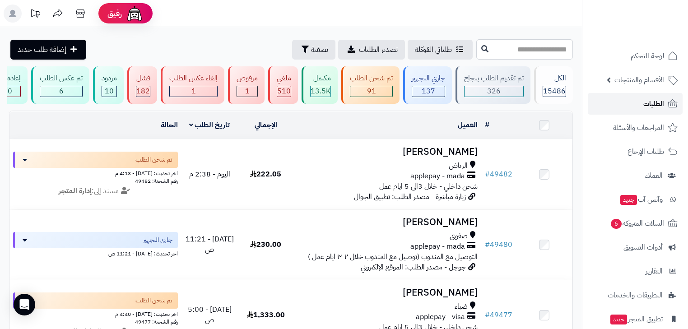
click at [610, 99] on link "الطلبات" at bounding box center [635, 104] width 95 height 22
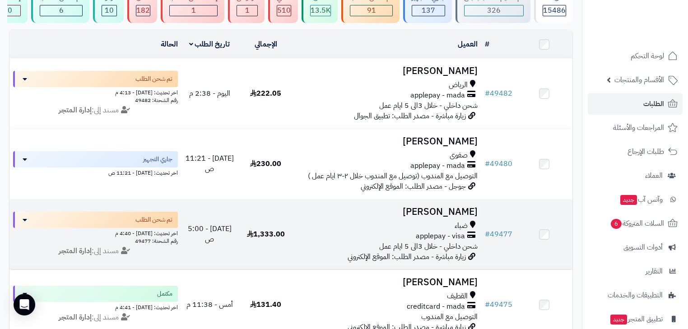
scroll to position [108, 0]
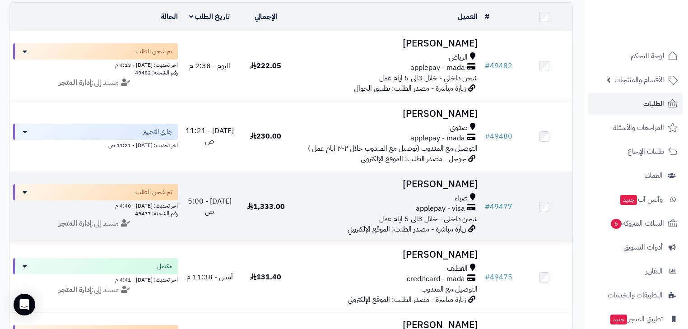
click at [429, 204] on div "ضباء" at bounding box center [387, 198] width 180 height 10
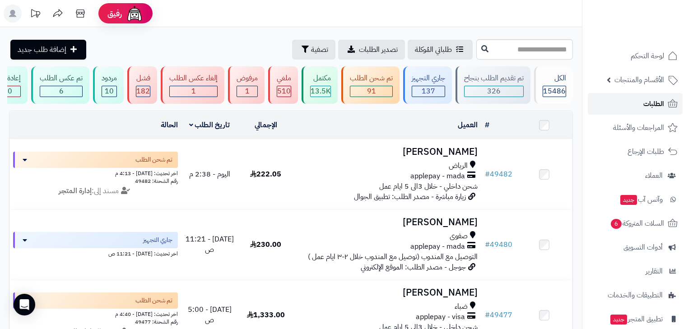
click at [634, 102] on link "الطلبات" at bounding box center [635, 104] width 95 height 22
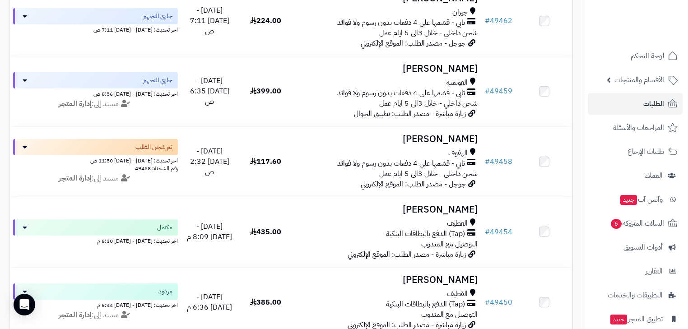
scroll to position [578, 0]
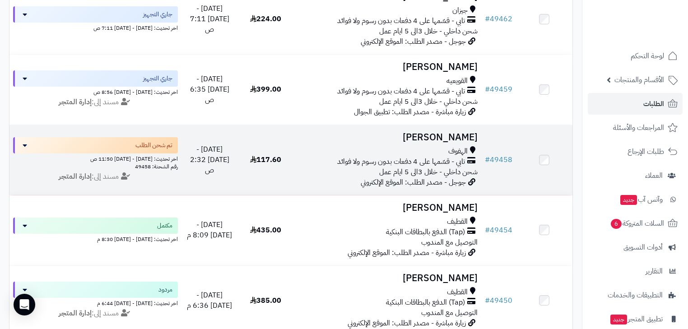
click at [410, 177] on span "شحن داخلي - خلال 3الى 5 ايام عمل" at bounding box center [428, 172] width 98 height 11
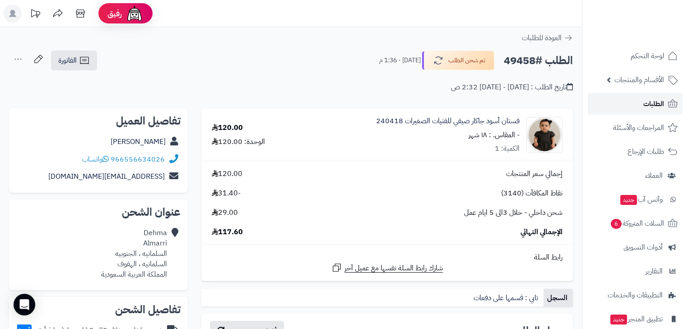
click at [623, 102] on link "الطلبات" at bounding box center [635, 104] width 95 height 22
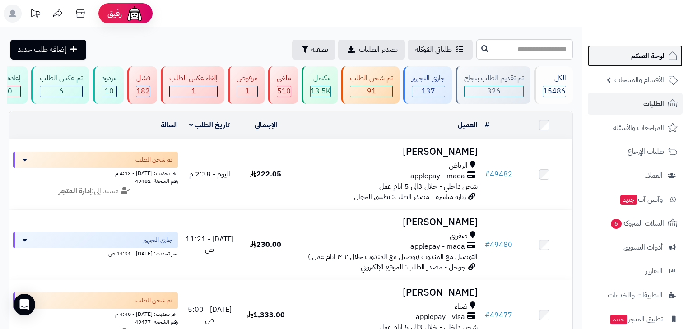
click at [674, 62] on link "لوحة التحكم" at bounding box center [635, 56] width 95 height 22
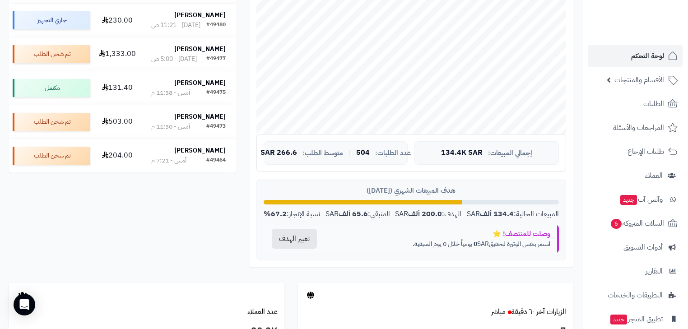
scroll to position [217, 0]
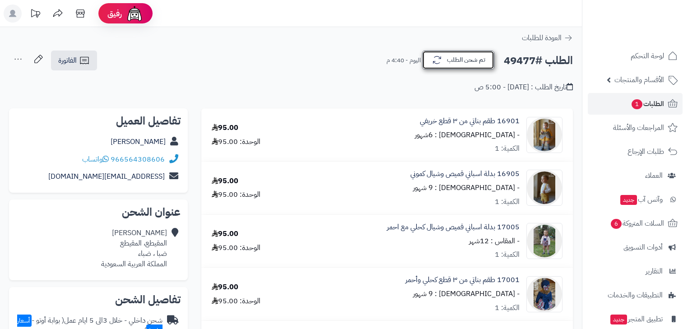
click at [469, 62] on button "تم شحن الطلب" at bounding box center [458, 60] width 72 height 19
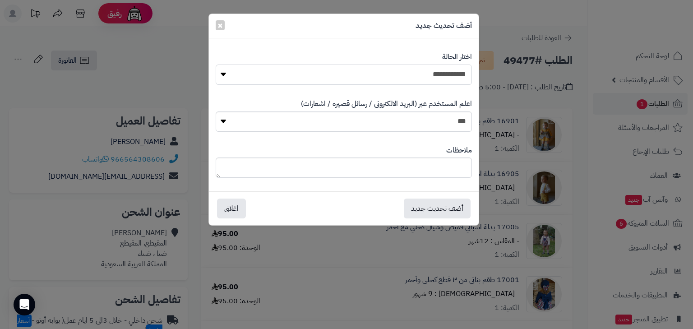
click at [461, 73] on select "**********" at bounding box center [344, 75] width 256 height 20
select select "*"
click at [216, 65] on select "**********" at bounding box center [344, 75] width 256 height 20
click at [446, 202] on button "أضف تحديث جديد" at bounding box center [437, 208] width 67 height 20
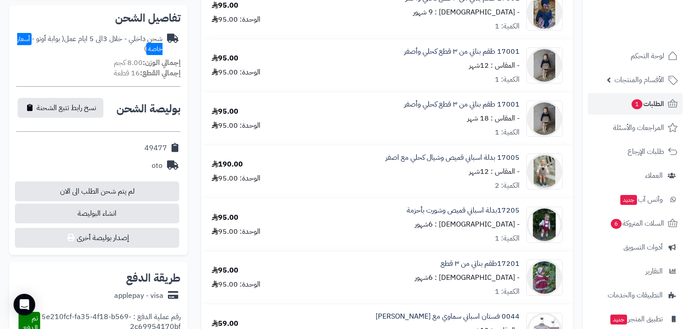
scroll to position [325, 0]
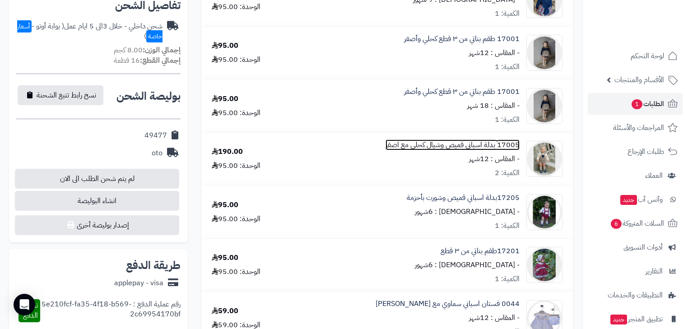
click at [494, 143] on link "17005 بدلة اسباني قميص وشيال كحلي مع اصفر" at bounding box center [453, 145] width 134 height 10
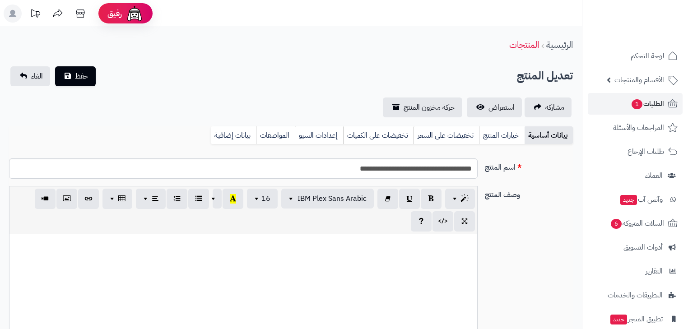
click at [480, 130] on link "خيارات المنتج" at bounding box center [502, 135] width 46 height 18
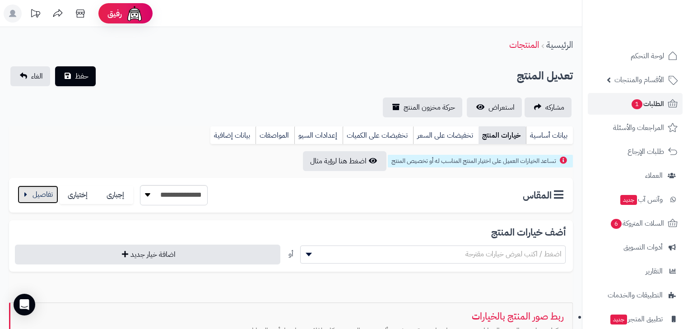
click at [40, 199] on button "button" at bounding box center [38, 195] width 41 height 18
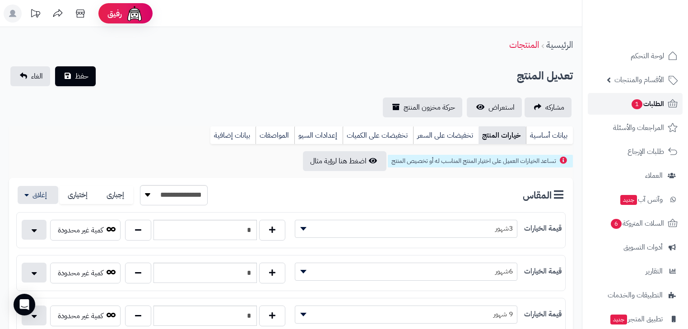
click at [663, 102] on span "الطلبات 1" at bounding box center [647, 104] width 33 height 13
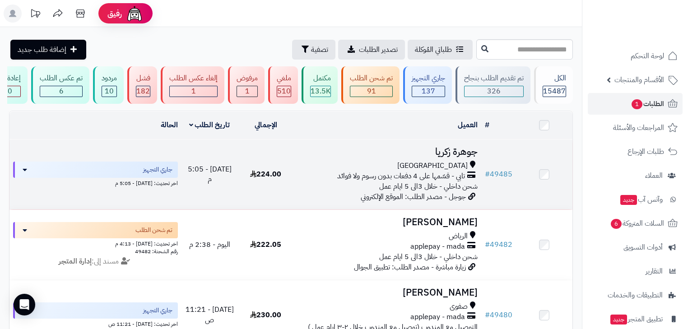
click at [468, 198] on td "جوهرة زكريا جدة تابي - قسّمها على 4 دفعات بدون رسوم ولا فوائد شحن داخلي - خلال …" at bounding box center [387, 174] width 187 height 70
click at [450, 192] on span "شحن داخلي - خلال 3الى 5 ايام عمل" at bounding box center [428, 186] width 98 height 11
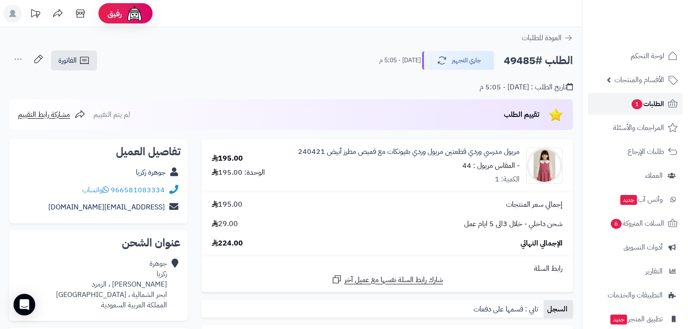
click at [657, 103] on span "الطلبات 1" at bounding box center [647, 104] width 33 height 13
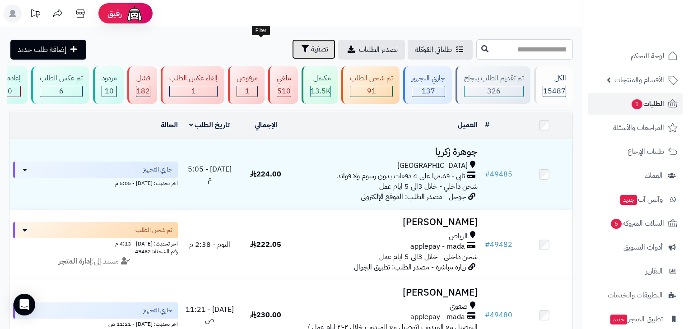
click at [302, 51] on icon "button" at bounding box center [305, 48] width 7 height 7
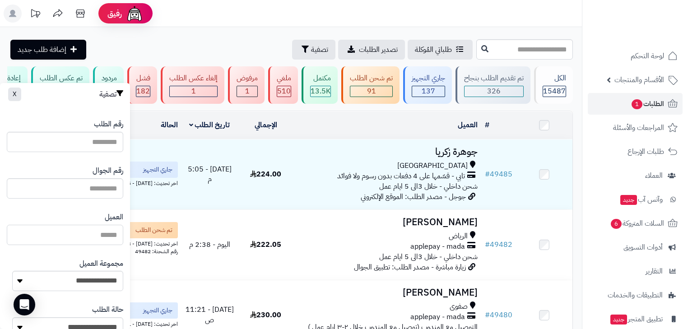
click at [108, 239] on input "العميل" at bounding box center [65, 235] width 116 height 20
type input "*"
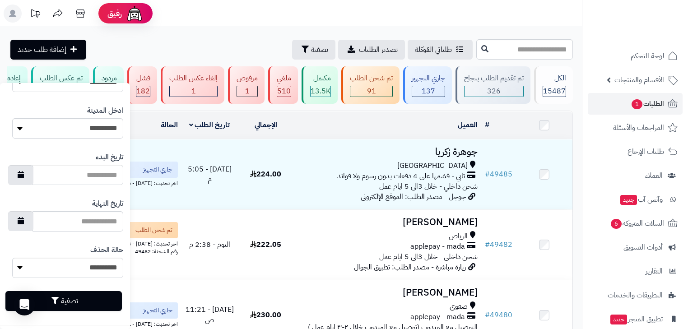
scroll to position [481, 0]
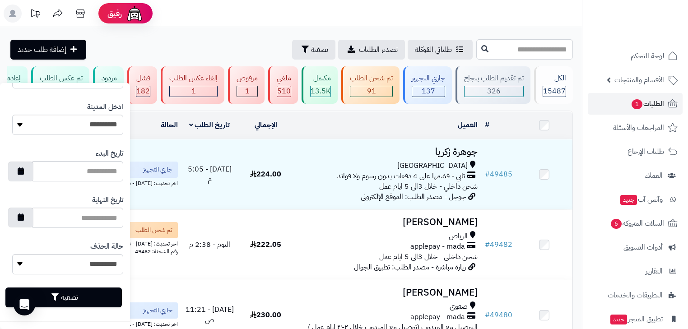
type input "*****"
click at [88, 293] on button "تصفية" at bounding box center [63, 298] width 116 height 20
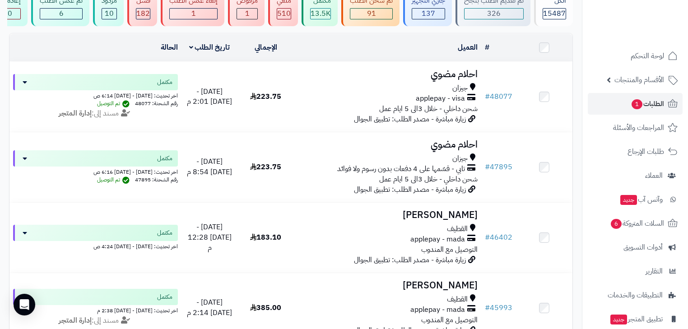
scroll to position [108, 0]
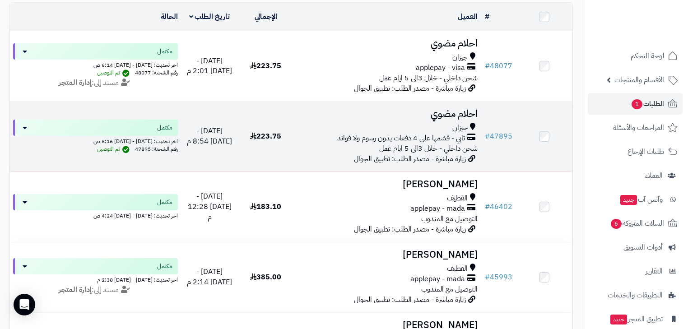
click at [417, 159] on span "زيارة مباشرة - مصدر الطلب: تطبيق الجوال" at bounding box center [410, 158] width 112 height 11
click at [448, 119] on h3 "احلام مضوي" at bounding box center [387, 114] width 180 height 10
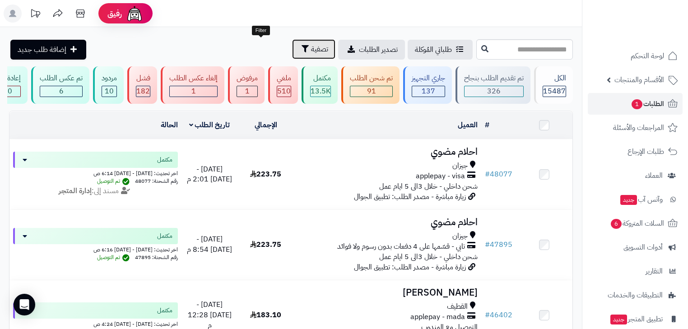
click at [292, 42] on button "تصفية" at bounding box center [313, 49] width 43 height 20
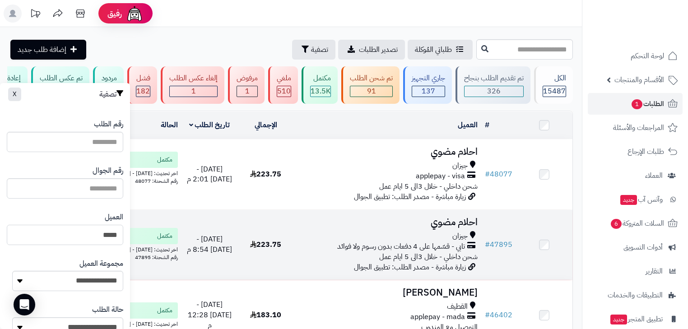
drag, startPoint x: 74, startPoint y: 231, endPoint x: 164, endPoint y: 228, distance: 90.3
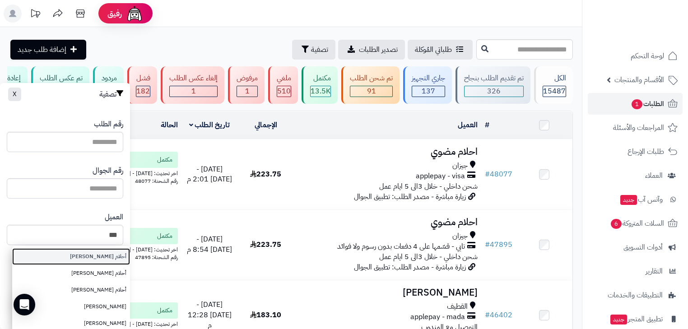
click at [108, 250] on link "أحلام امعيلو" at bounding box center [71, 256] width 118 height 17
type input "**********"
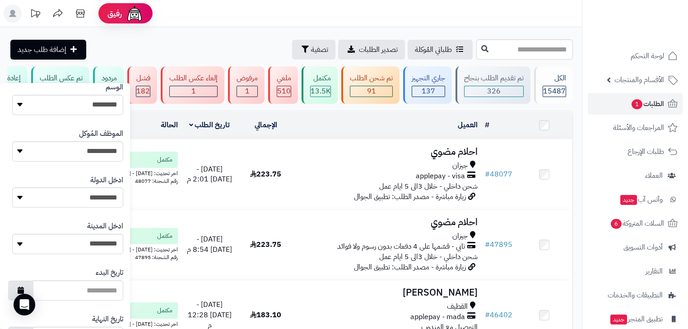
scroll to position [481, 0]
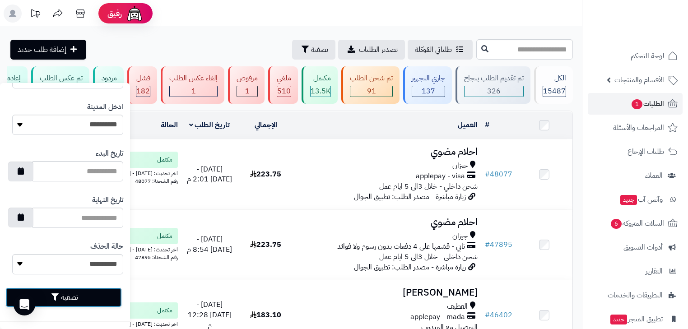
click at [104, 290] on button "تصفية" at bounding box center [63, 298] width 116 height 20
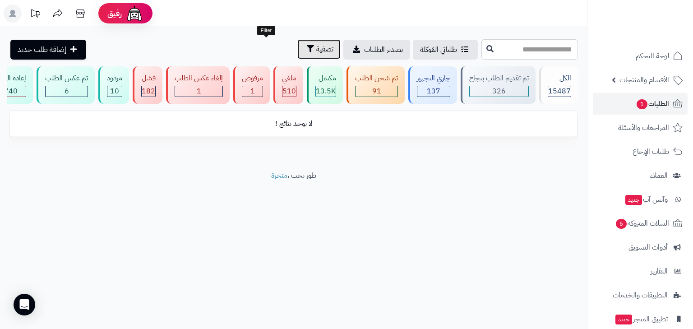
click at [307, 46] on icon "button" at bounding box center [310, 48] width 7 height 7
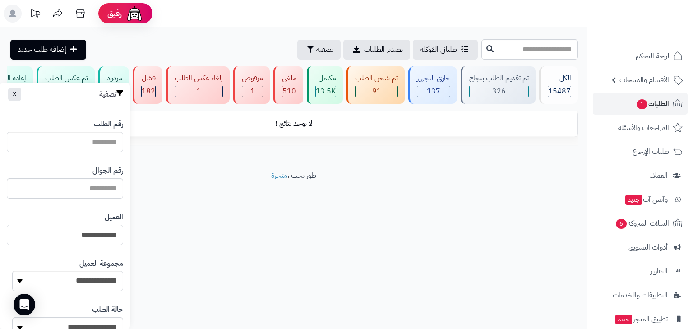
drag, startPoint x: 99, startPoint y: 237, endPoint x: 256, endPoint y: 237, distance: 157.1
click at [252, 238] on div "رفيق ! الطلبات معالجة مكتمل إرجاع المنتجات العملاء المتواجدون الان 20155 عملاء …" at bounding box center [346, 164] width 693 height 329
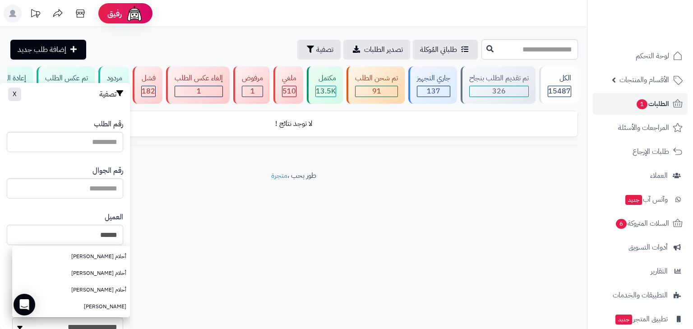
type input "******"
click at [85, 214] on div "العميل ****** أحلام [PERSON_NAME] أحلام [PERSON_NAME] أحلام [PERSON_NAME]" at bounding box center [65, 228] width 116 height 46
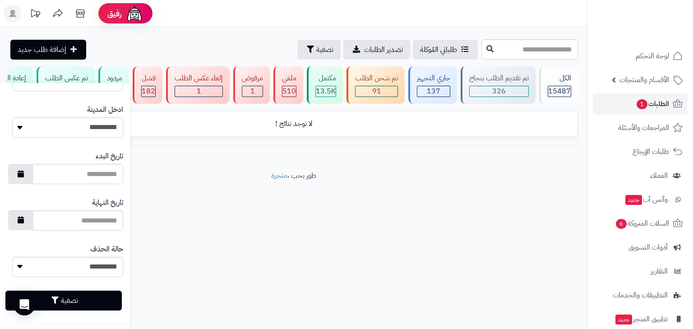
scroll to position [481, 0]
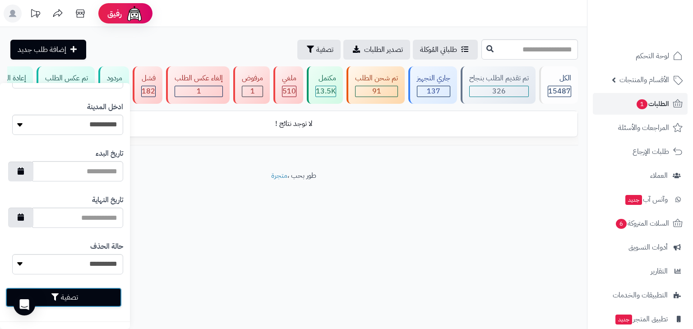
click at [100, 293] on button "تصفية" at bounding box center [63, 298] width 116 height 20
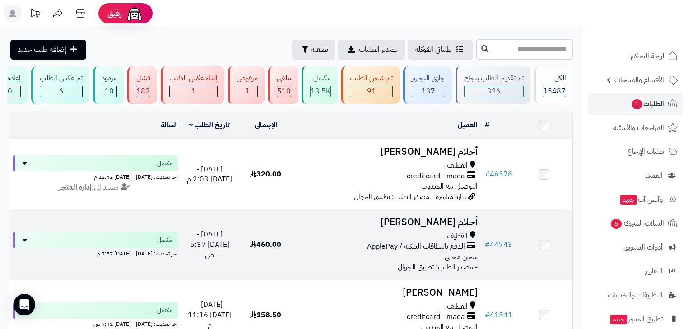
click at [451, 225] on h3 "أحلام [PERSON_NAME]" at bounding box center [387, 222] width 180 height 10
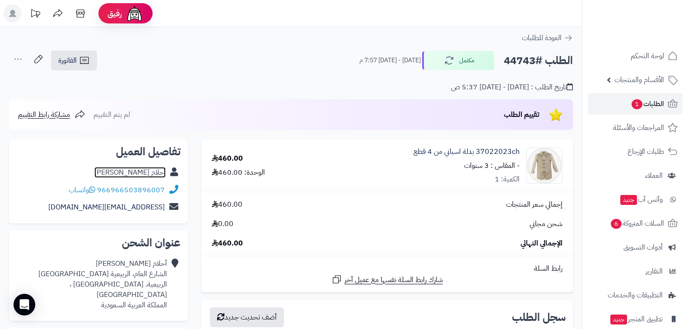
click at [164, 170] on link "أحلام [PERSON_NAME]" at bounding box center [129, 172] width 71 height 11
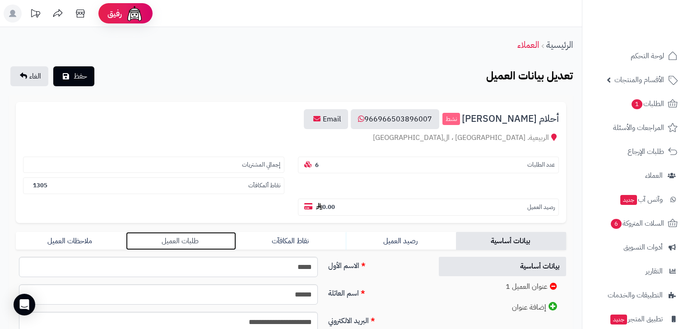
click at [193, 232] on link "طلبات العميل" at bounding box center [181, 241] width 110 height 18
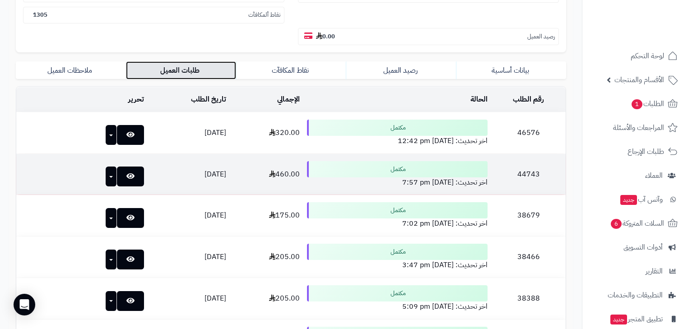
scroll to position [135, 0]
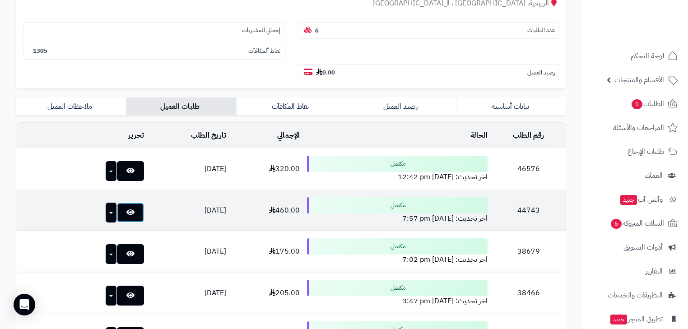
click at [121, 203] on link at bounding box center [130, 213] width 27 height 20
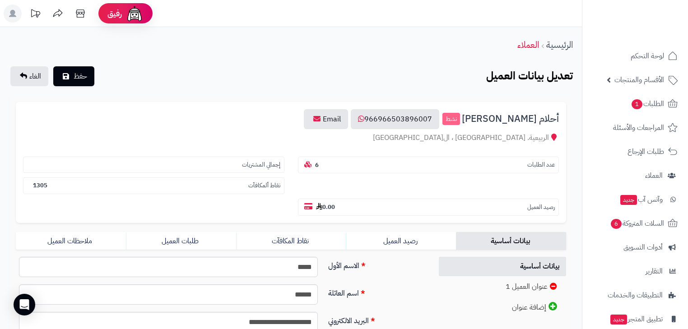
scroll to position [135, 0]
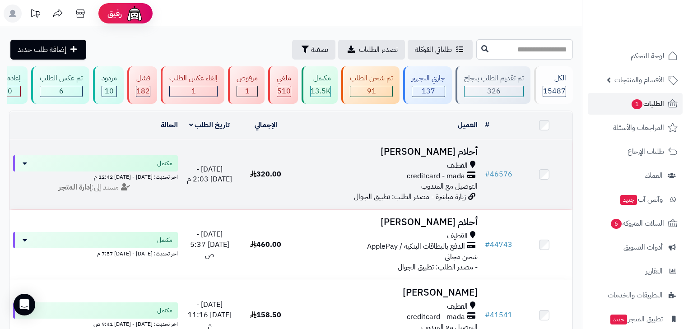
click at [425, 176] on span "creditcard - mada" at bounding box center [436, 176] width 58 height 10
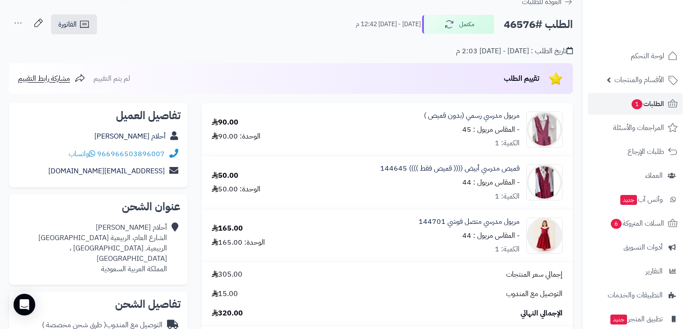
scroll to position [72, 0]
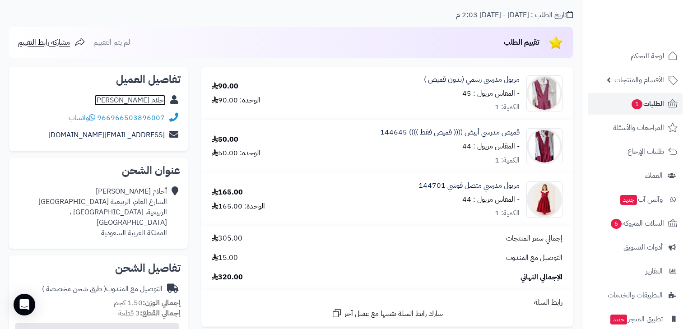
click at [157, 99] on link "أحلام [PERSON_NAME]" at bounding box center [129, 100] width 71 height 11
click at [641, 101] on span "الطلبات 1" at bounding box center [647, 104] width 33 height 13
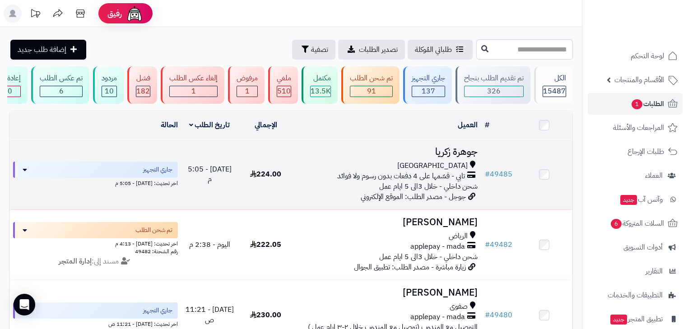
click at [436, 181] on span "تابي - قسّمها على 4 دفعات بدون رسوم ولا فوائد" at bounding box center [401, 176] width 128 height 10
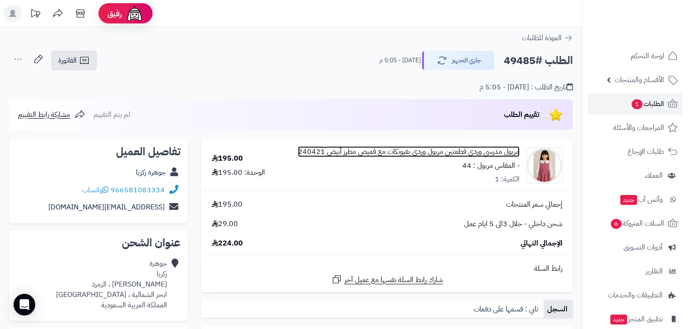
click at [498, 152] on link "مريول مدرسي وردي قطعتين مريول وردي بفيونكات مع قميص مطرز أبيض 240421" at bounding box center [409, 152] width 222 height 10
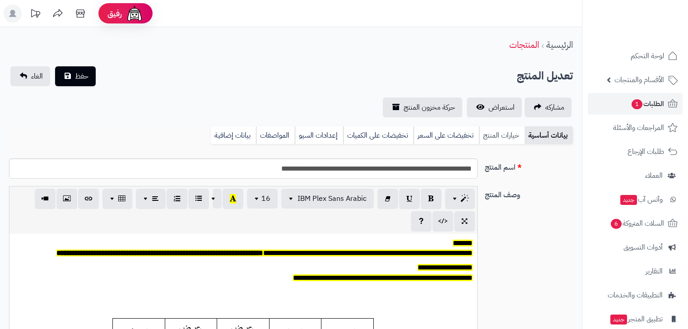
scroll to position [74, 0]
click at [490, 135] on link "خيارات المنتج" at bounding box center [502, 135] width 46 height 18
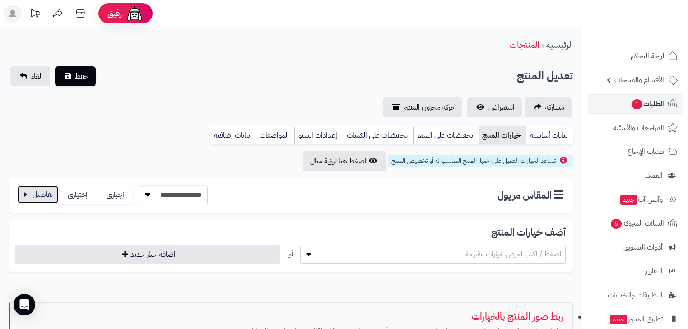
click at [27, 199] on button "button" at bounding box center [38, 195] width 41 height 18
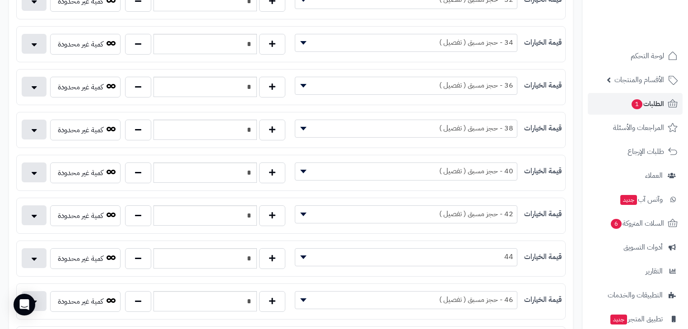
scroll to position [217, 0]
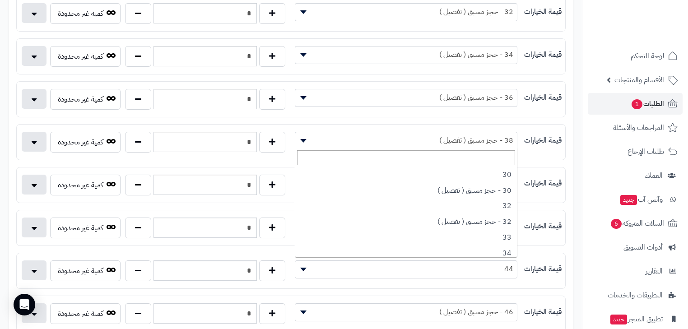
click at [437, 140] on span "38 - حجز مسبق ( تفصيل )" at bounding box center [406, 141] width 222 height 14
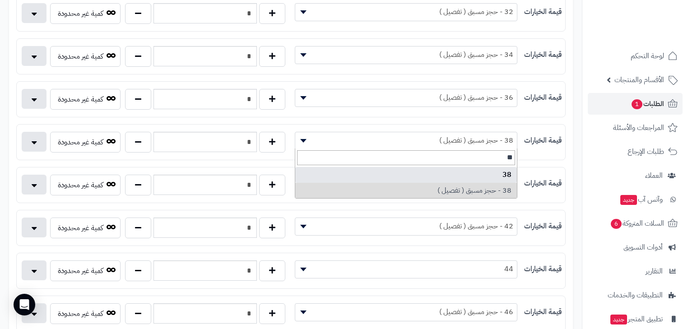
type input "**"
select select "***"
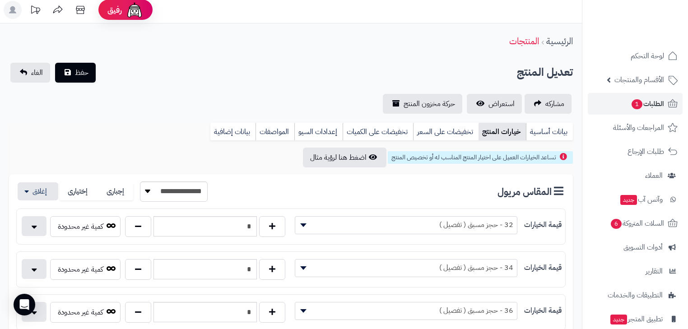
scroll to position [0, 0]
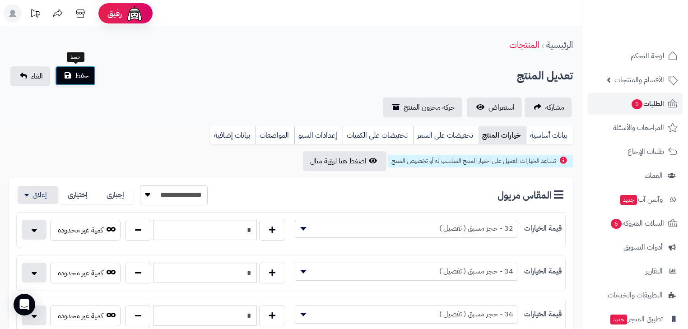
click at [68, 69] on button "حفظ" at bounding box center [75, 76] width 41 height 20
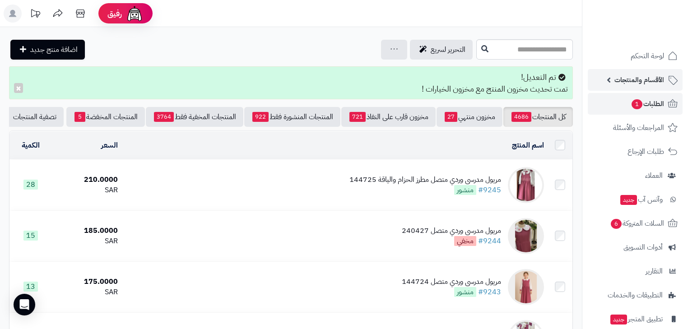
click at [646, 90] on link "الأقسام والمنتجات" at bounding box center [635, 80] width 95 height 22
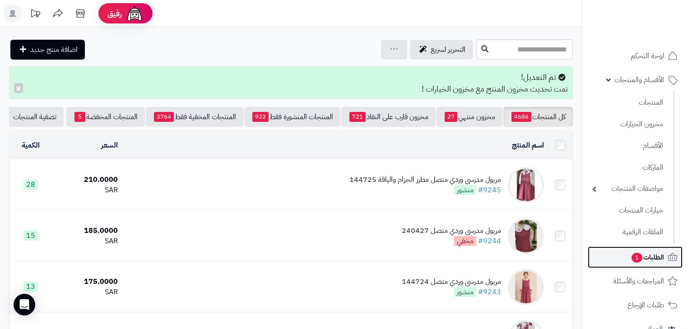
click at [649, 254] on span "الطلبات 1" at bounding box center [647, 257] width 33 height 13
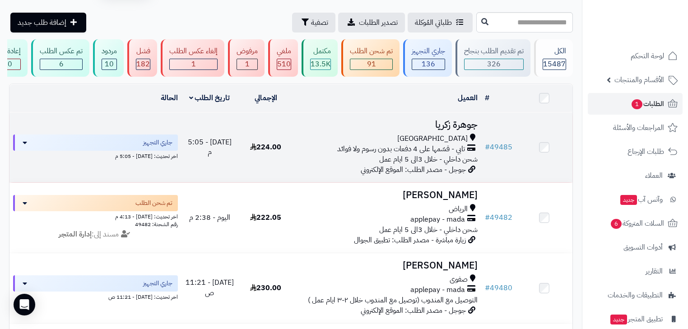
scroll to position [108, 0]
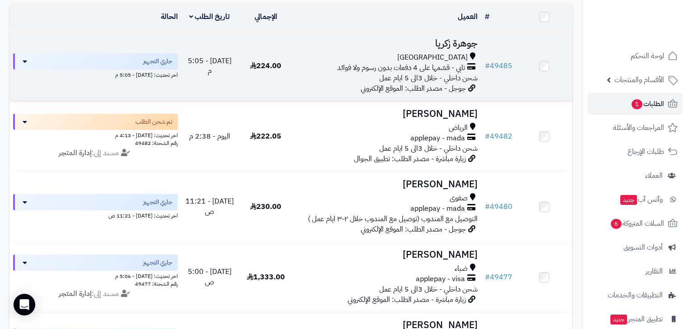
click at [369, 61] on div "[GEOGRAPHIC_DATA]" at bounding box center [387, 57] width 180 height 10
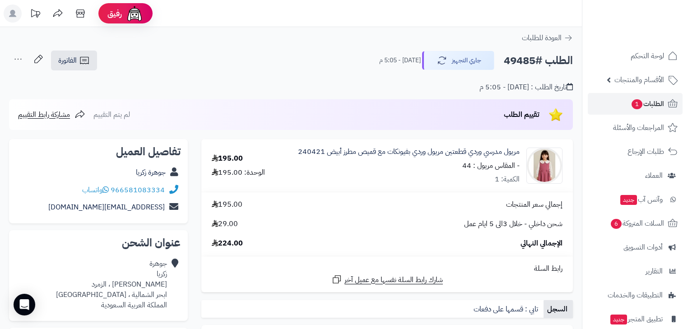
click at [13, 55] on icon at bounding box center [18, 59] width 18 height 18
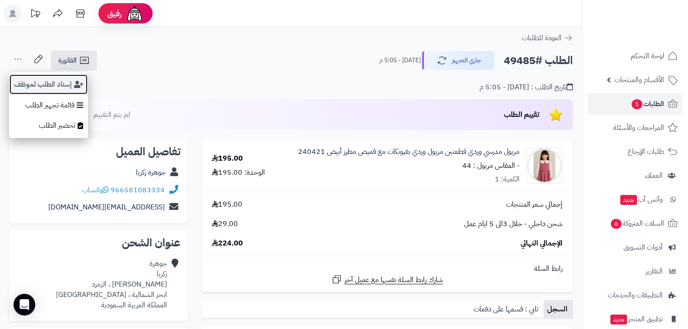
click at [25, 78] on button "إسناد الطلب لموظف" at bounding box center [48, 84] width 79 height 21
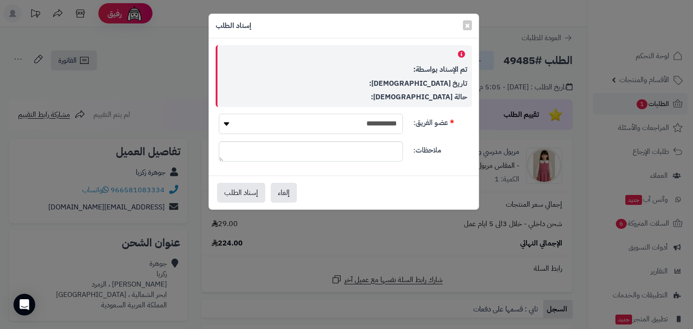
click at [379, 130] on select "**********" at bounding box center [311, 124] width 184 height 20
select select "*"
click at [219, 114] on select "**********" at bounding box center [311, 124] width 184 height 20
click at [264, 196] on button "إسناد الطلب" at bounding box center [241, 192] width 48 height 20
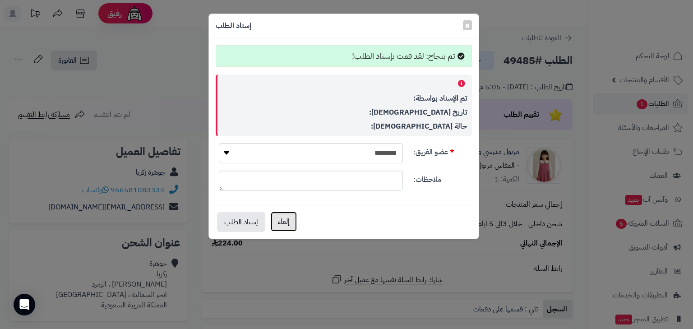
click at [293, 218] on button "إلغاء" at bounding box center [284, 222] width 26 height 20
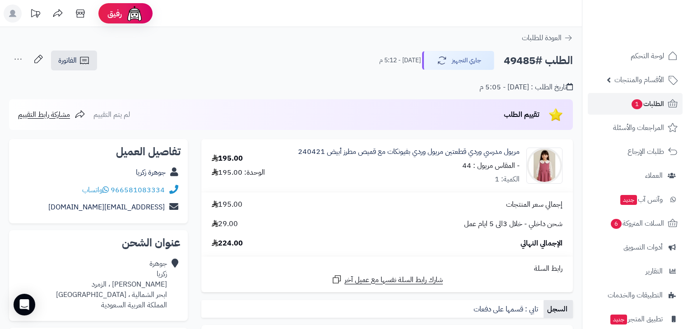
click at [634, 105] on span "1" at bounding box center [637, 104] width 11 height 10
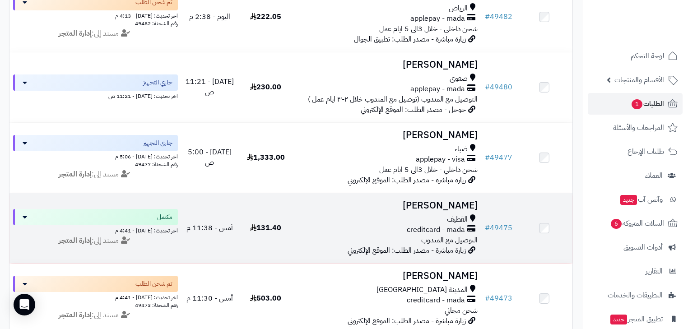
scroll to position [108, 0]
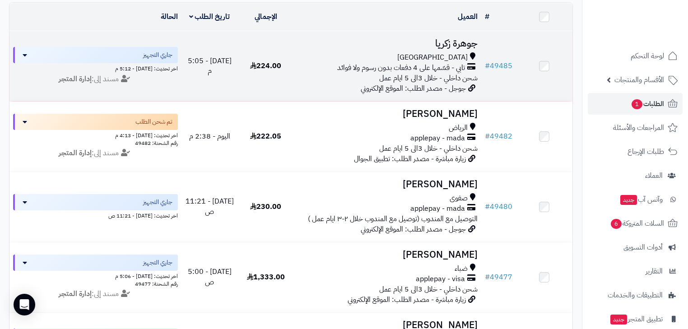
click at [431, 93] on span "جوجل - مصدر الطلب: الموقع الإلكتروني" at bounding box center [413, 88] width 105 height 11
click at [432, 73] on span "تابي - قسّمها على 4 دفعات بدون رسوم ولا فوائد" at bounding box center [401, 68] width 128 height 10
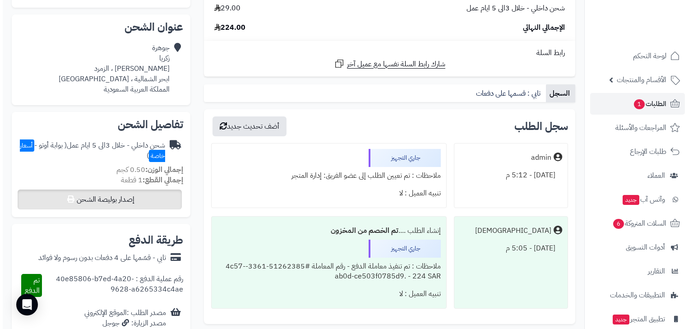
scroll to position [217, 0]
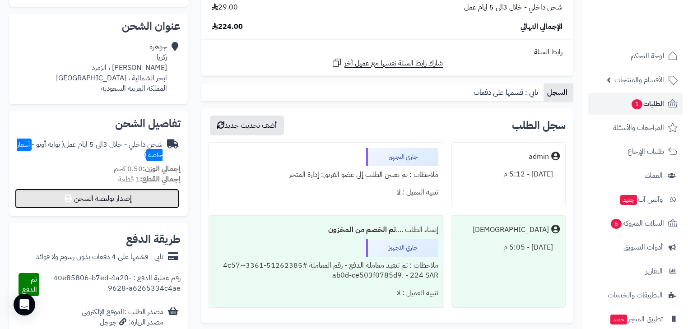
click at [155, 200] on button "إصدار بوليصة الشحن" at bounding box center [97, 199] width 164 height 20
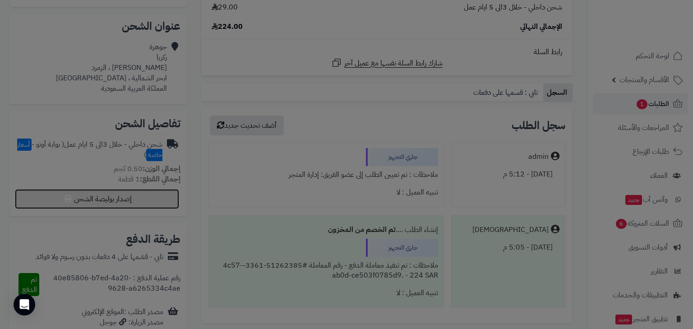
select select "***"
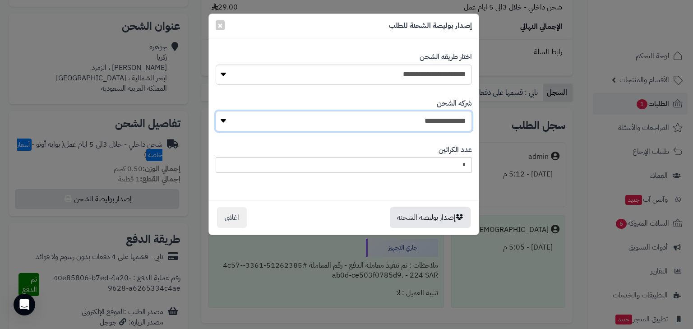
click at [449, 123] on select "**********" at bounding box center [344, 121] width 256 height 20
select select "****"
click at [218, 111] on select "**********" at bounding box center [344, 121] width 256 height 20
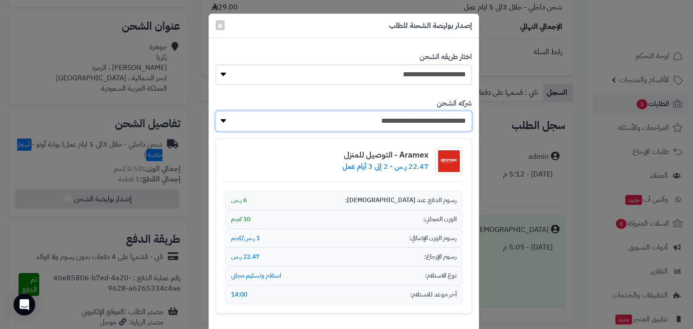
scroll to position [101, 0]
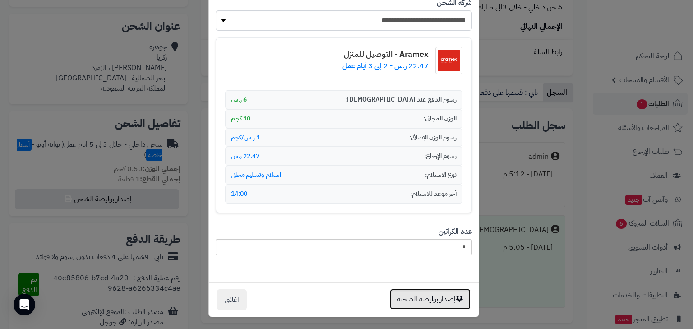
click at [439, 295] on button "إصدار بوليصة الشحنة" at bounding box center [430, 299] width 81 height 21
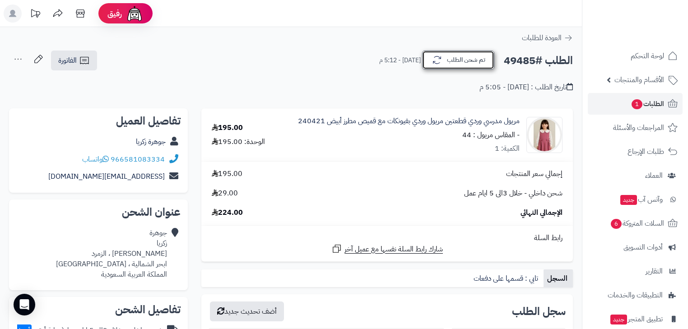
click at [492, 62] on button "تم شحن الطلب" at bounding box center [458, 60] width 72 height 19
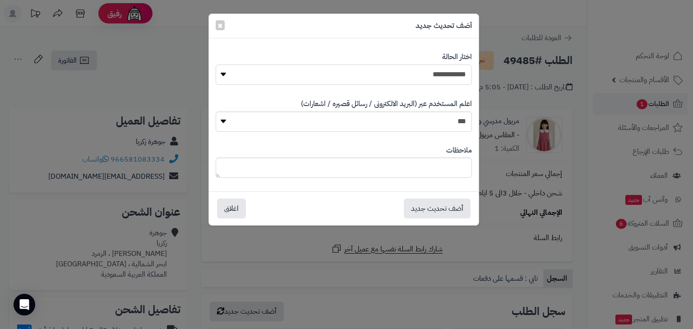
click at [466, 73] on select "**********" at bounding box center [344, 75] width 256 height 20
select select "*"
click at [216, 65] on select "**********" at bounding box center [344, 75] width 256 height 20
click at [462, 200] on button "أضف تحديث جديد" at bounding box center [437, 208] width 67 height 20
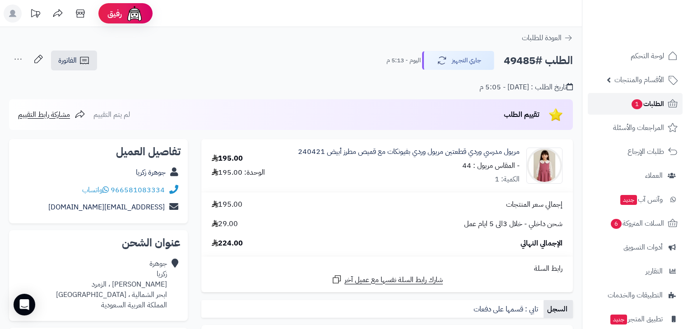
click at [657, 106] on span "الطلبات 1" at bounding box center [647, 104] width 33 height 13
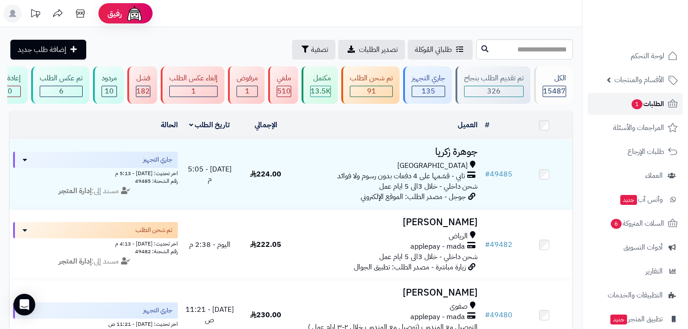
click at [633, 103] on span "1" at bounding box center [637, 104] width 11 height 10
